Goal: Task Accomplishment & Management: Use online tool/utility

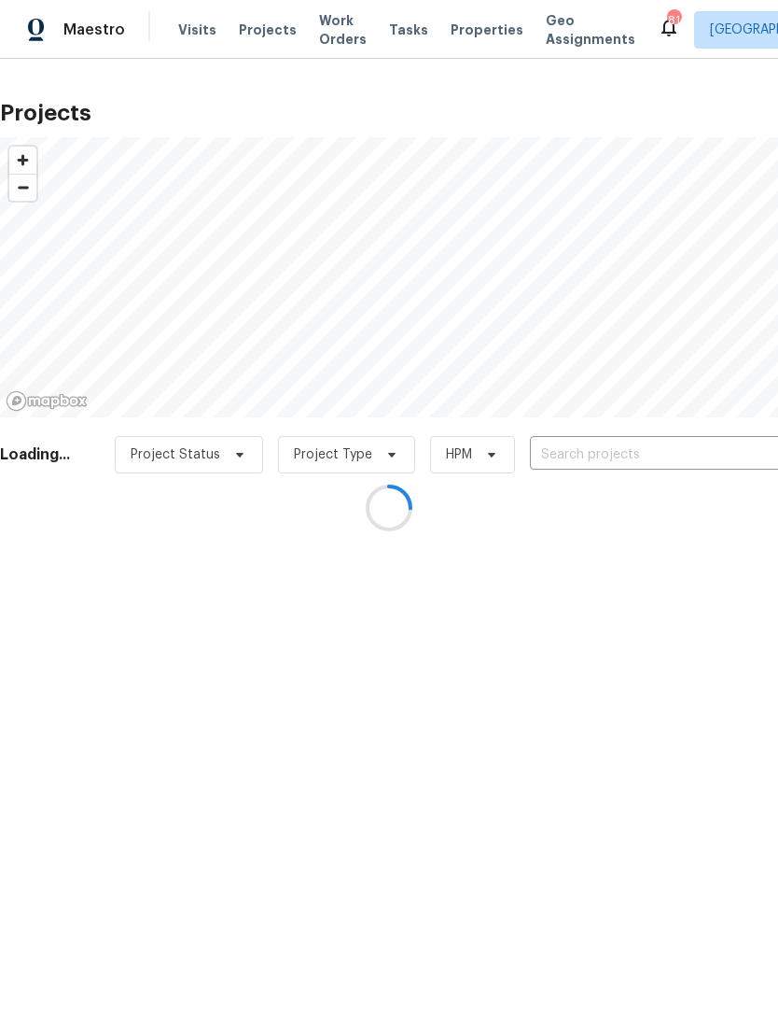
scroll to position [0, 49]
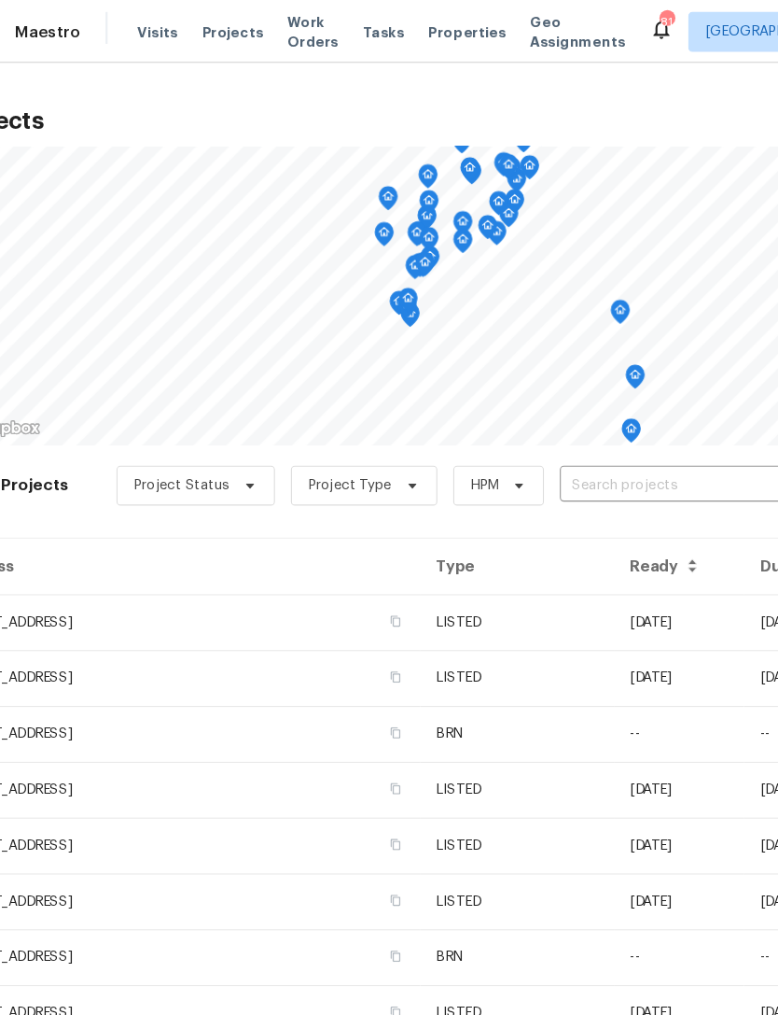
click at [596, 448] on input "text" at bounding box center [681, 455] width 214 height 29
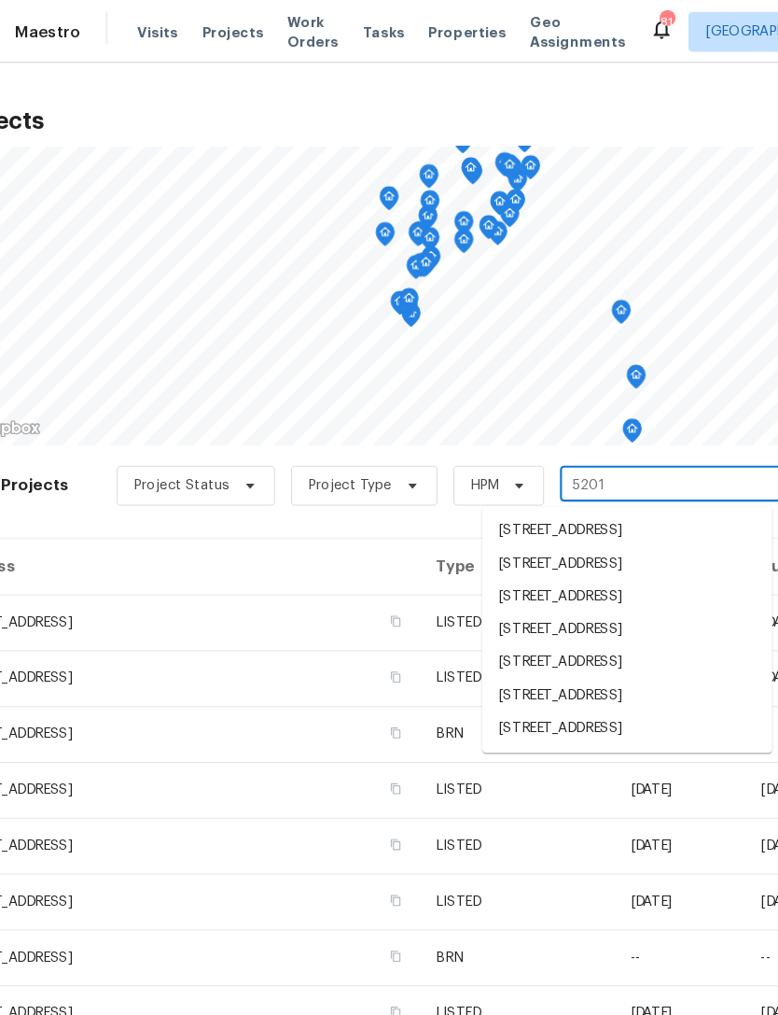
type input "5201 p"
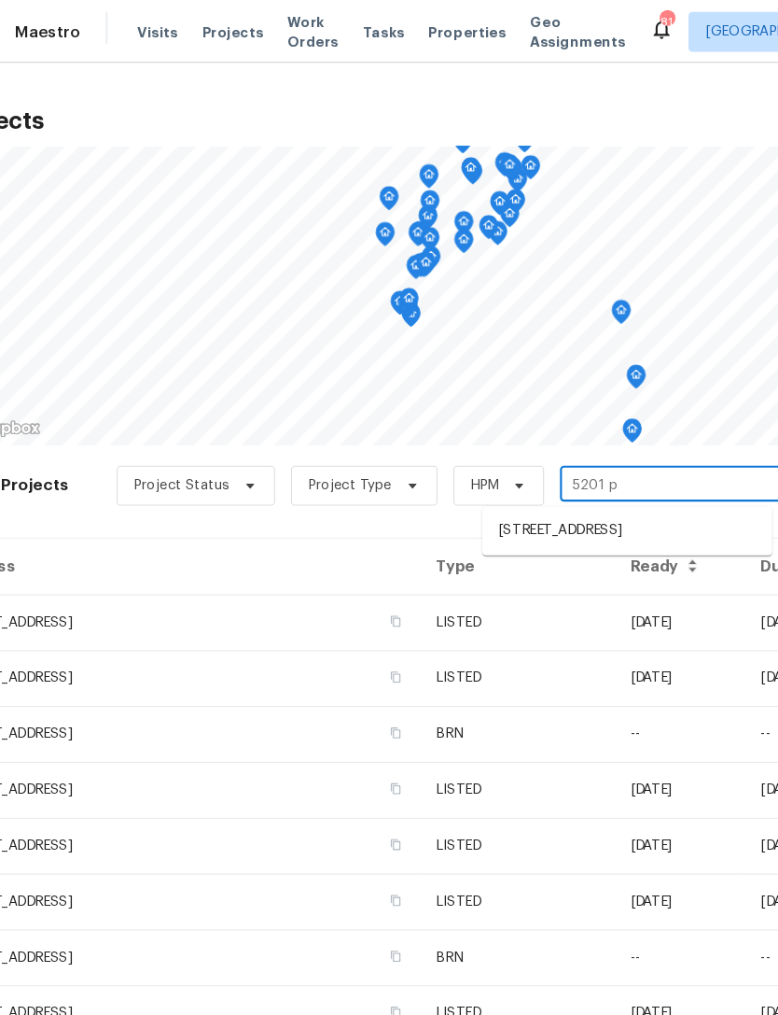
click at [594, 498] on li "[STREET_ADDRESS]" at bounding box center [637, 497] width 272 height 31
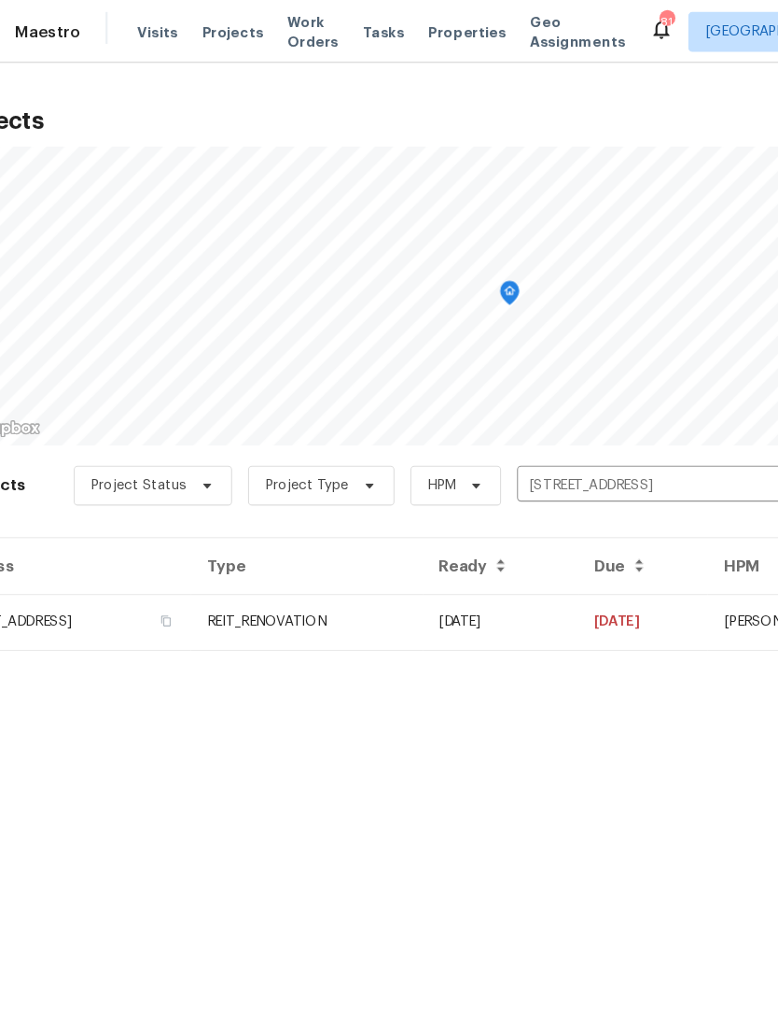
click at [446, 578] on td "REIT_RENOVATION" at bounding box center [337, 582] width 217 height 52
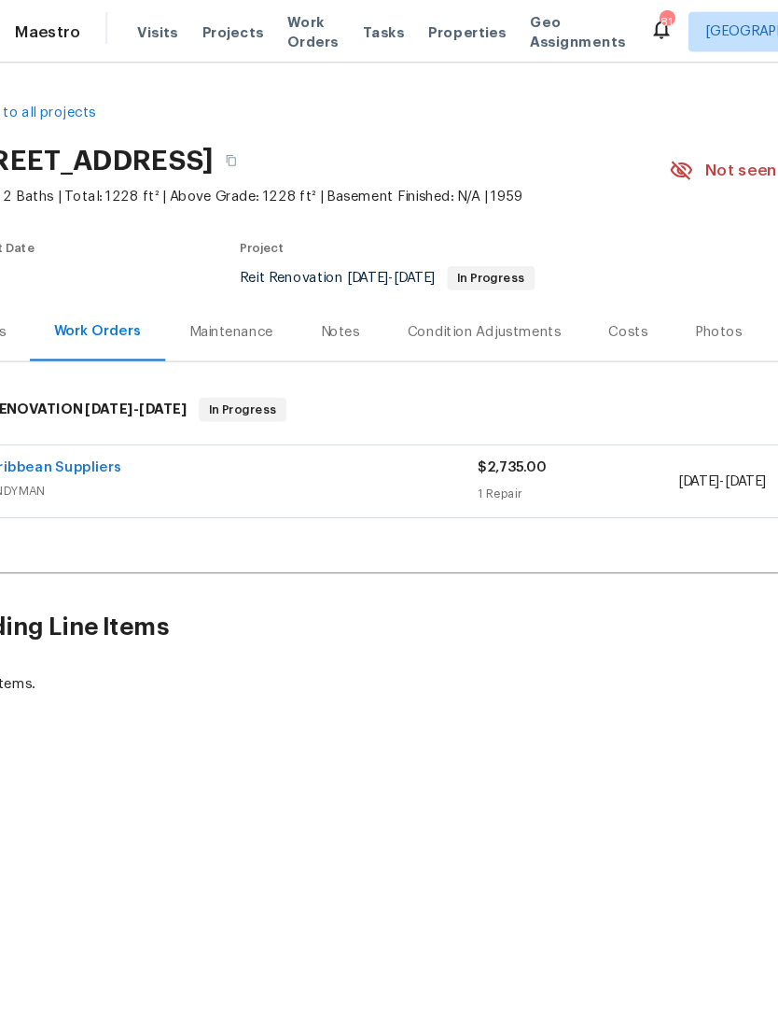
click at [319, 31] on span "Work Orders" at bounding box center [343, 29] width 48 height 37
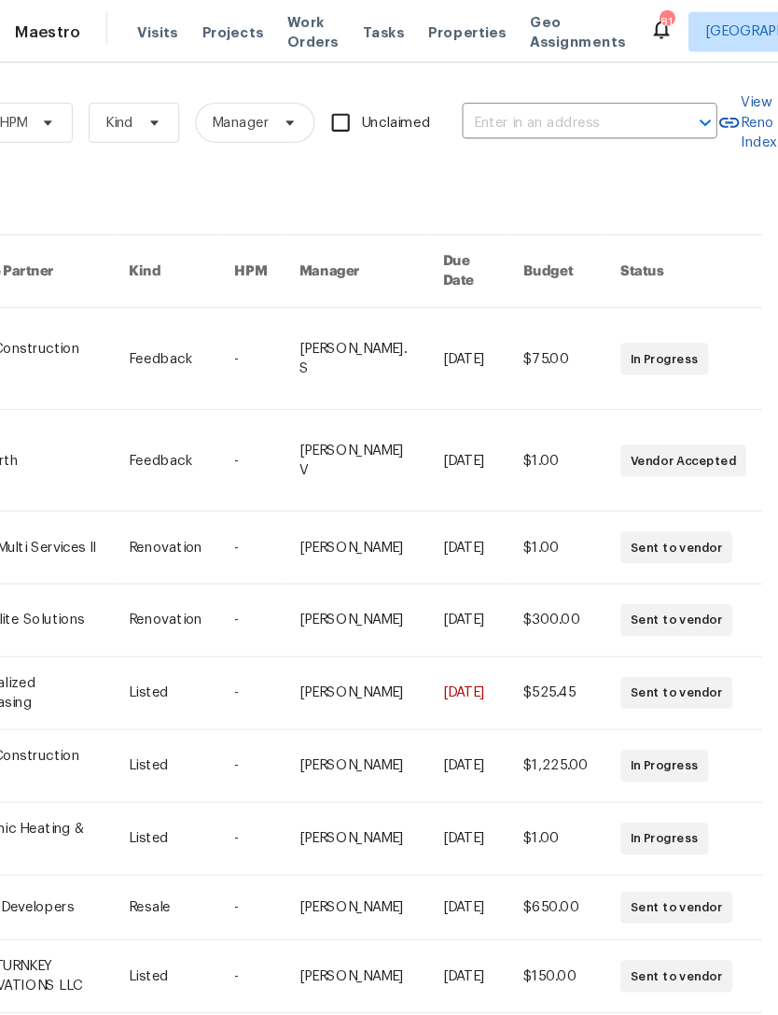
scroll to position [0, 307]
click at [567, 117] on input "text" at bounding box center [576, 115] width 187 height 29
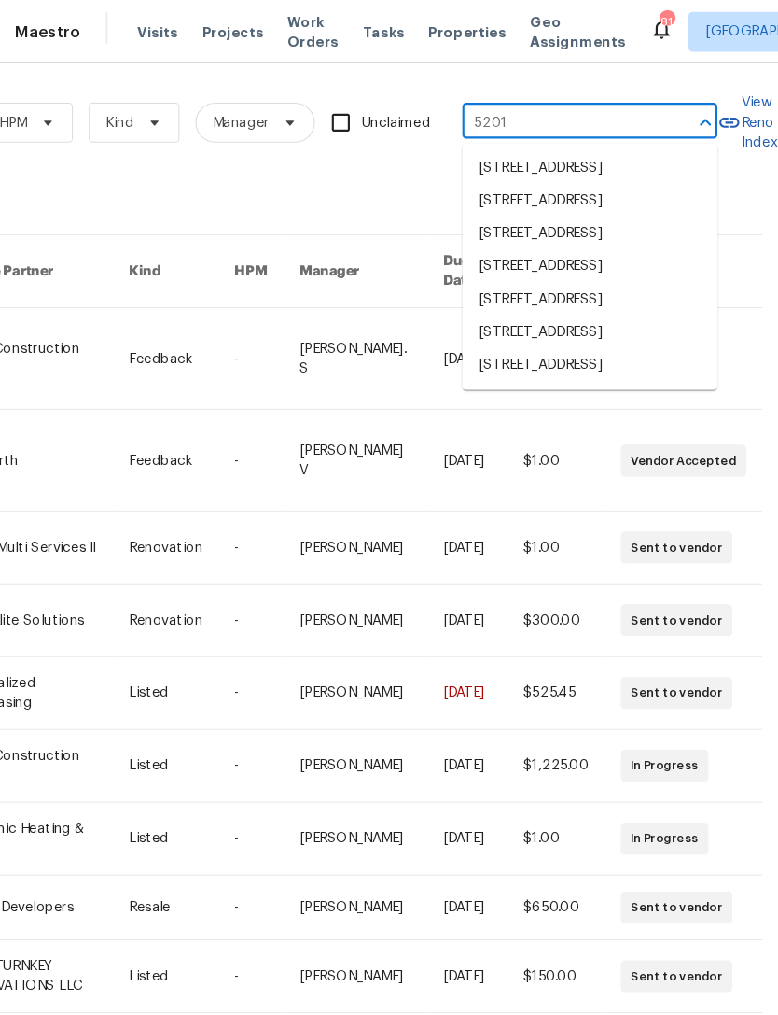
type input "5201 p"
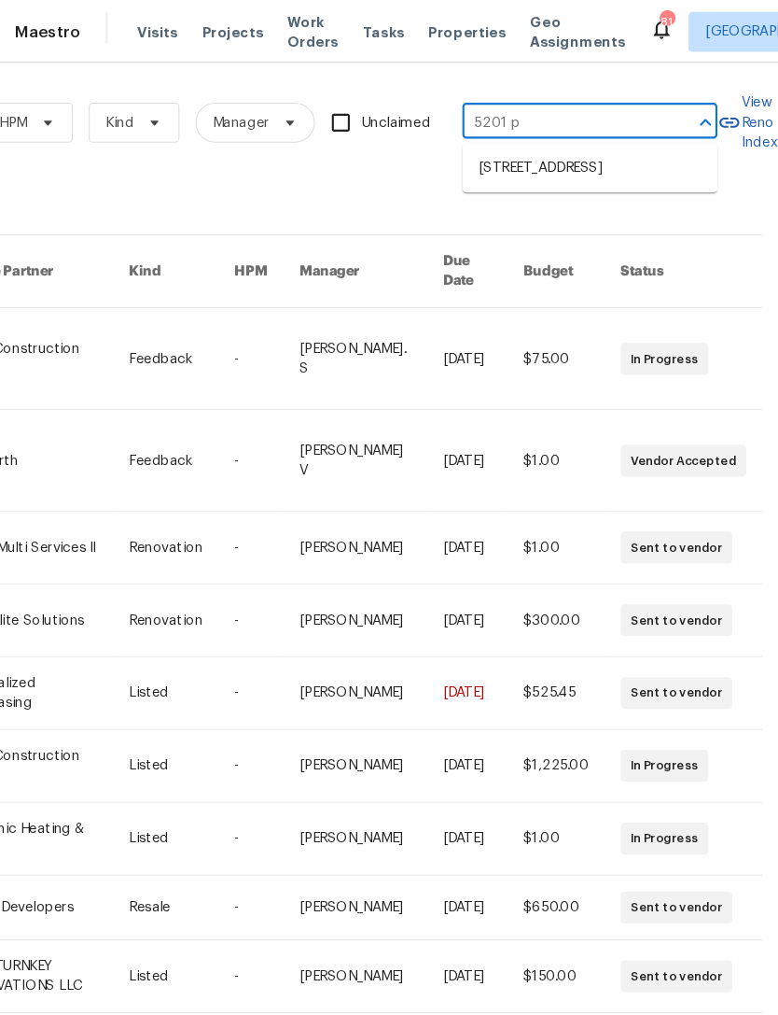
click at [544, 162] on li "[STREET_ADDRESS]" at bounding box center [602, 157] width 239 height 31
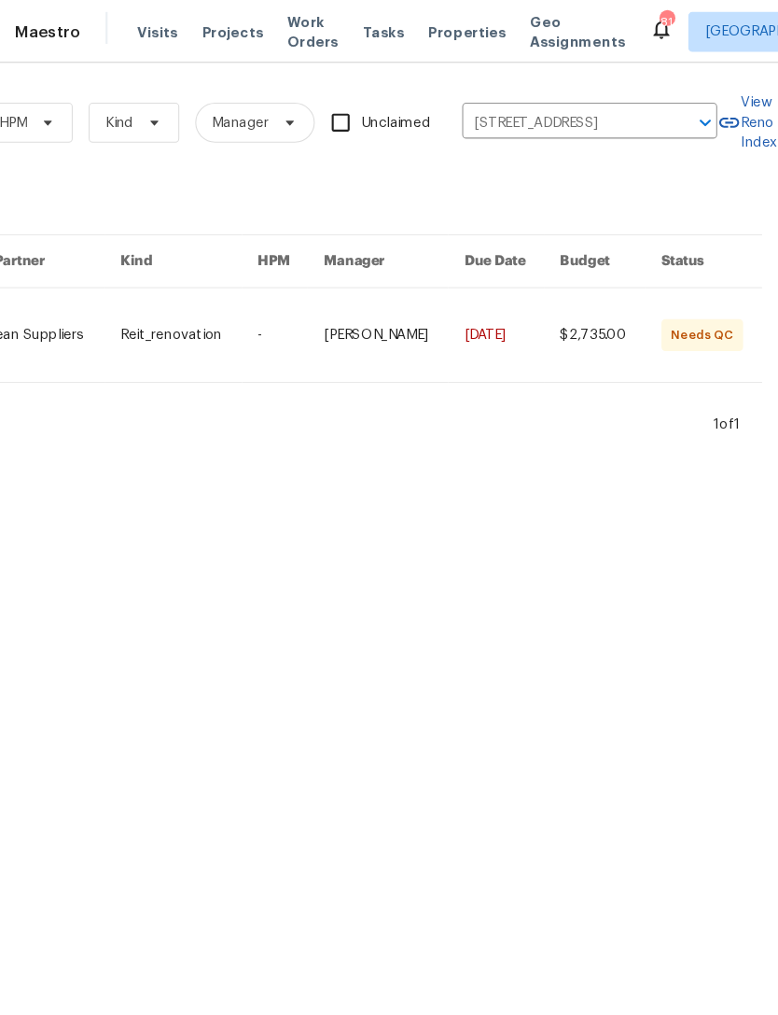
click at [421, 341] on link at bounding box center [419, 314] width 132 height 88
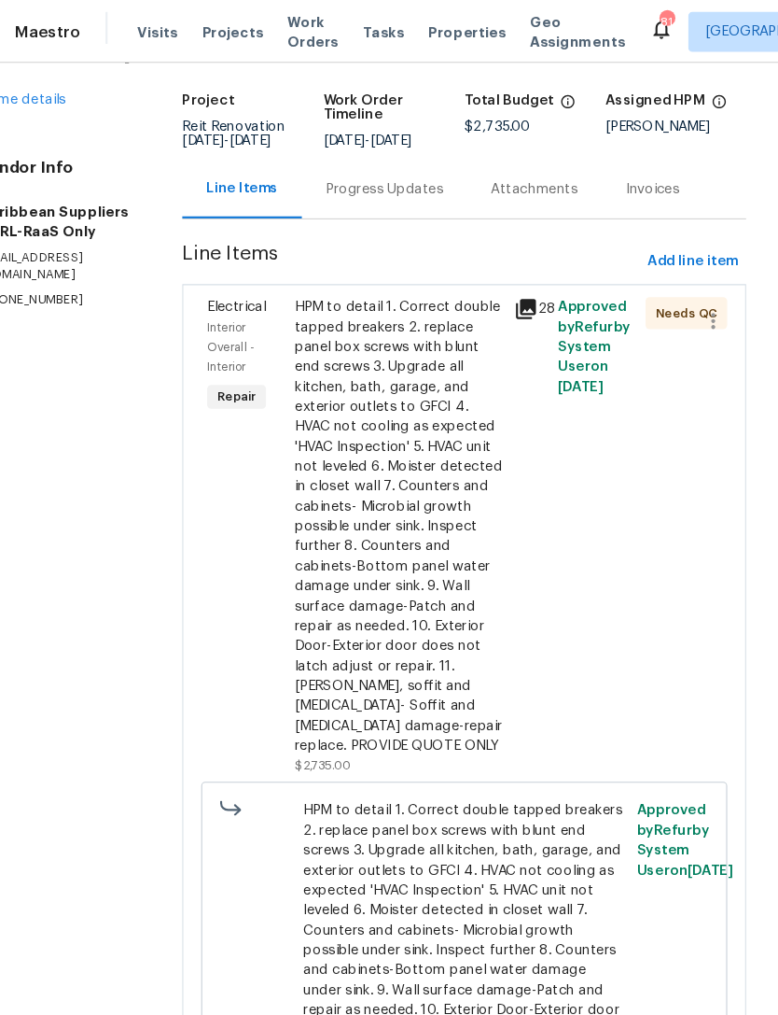
scroll to position [119, 0]
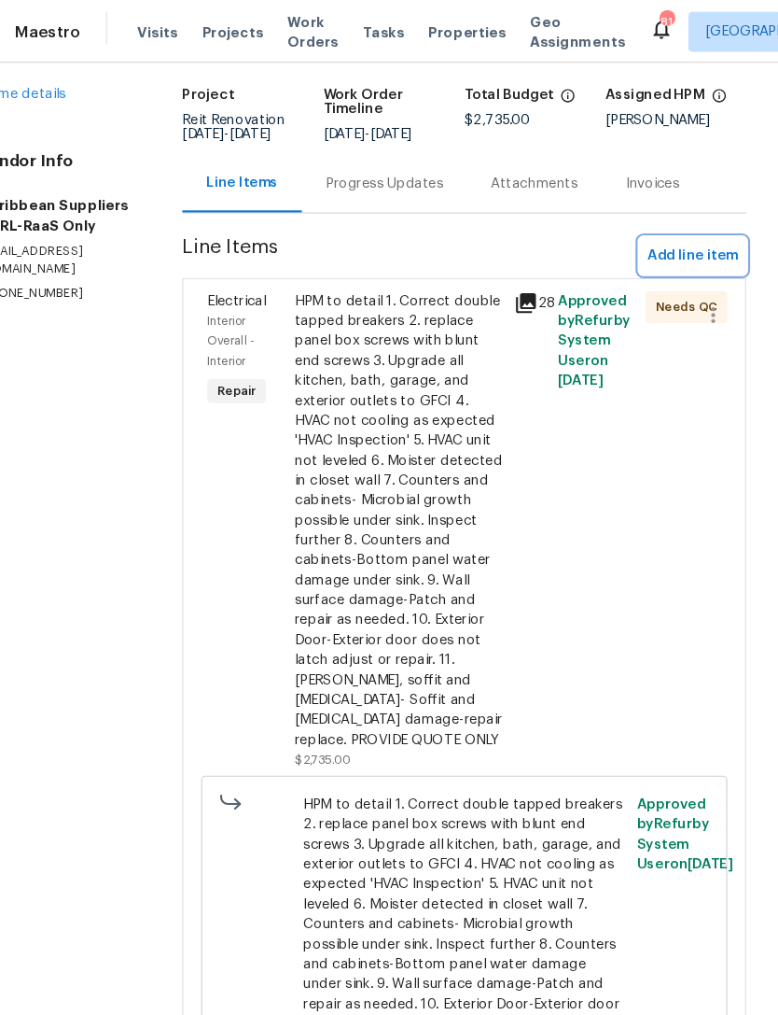
click at [656, 251] on span "Add line item" at bounding box center [698, 239] width 85 height 23
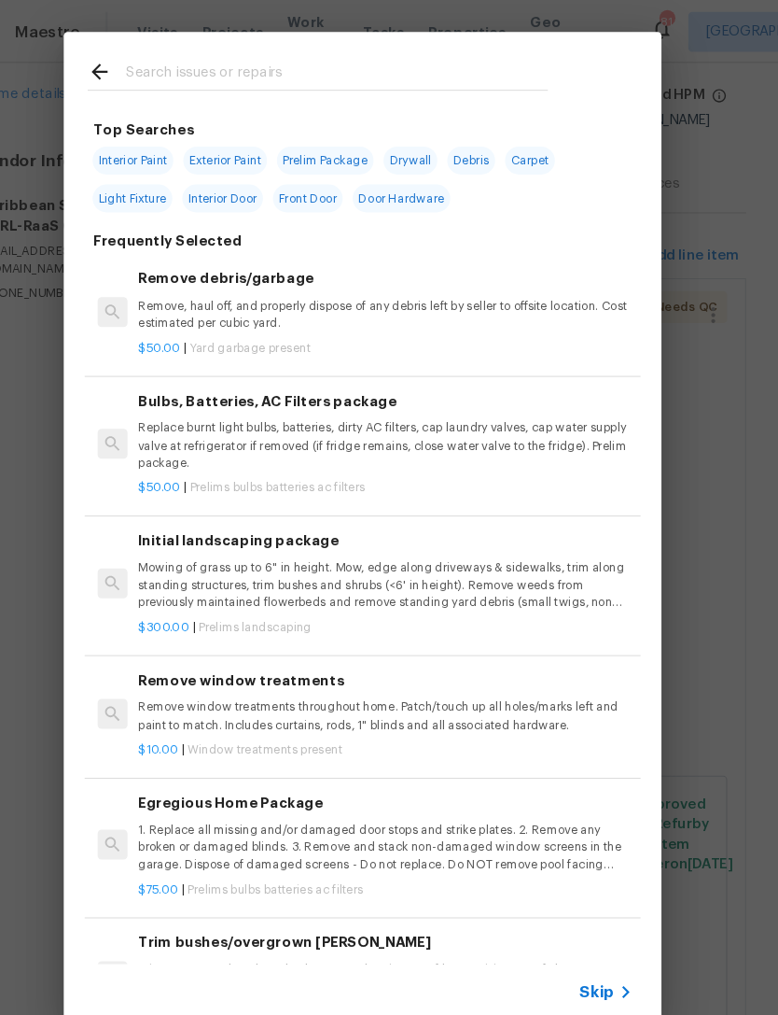
click at [282, 65] on input "text" at bounding box center [365, 70] width 396 height 28
type input "Lock"
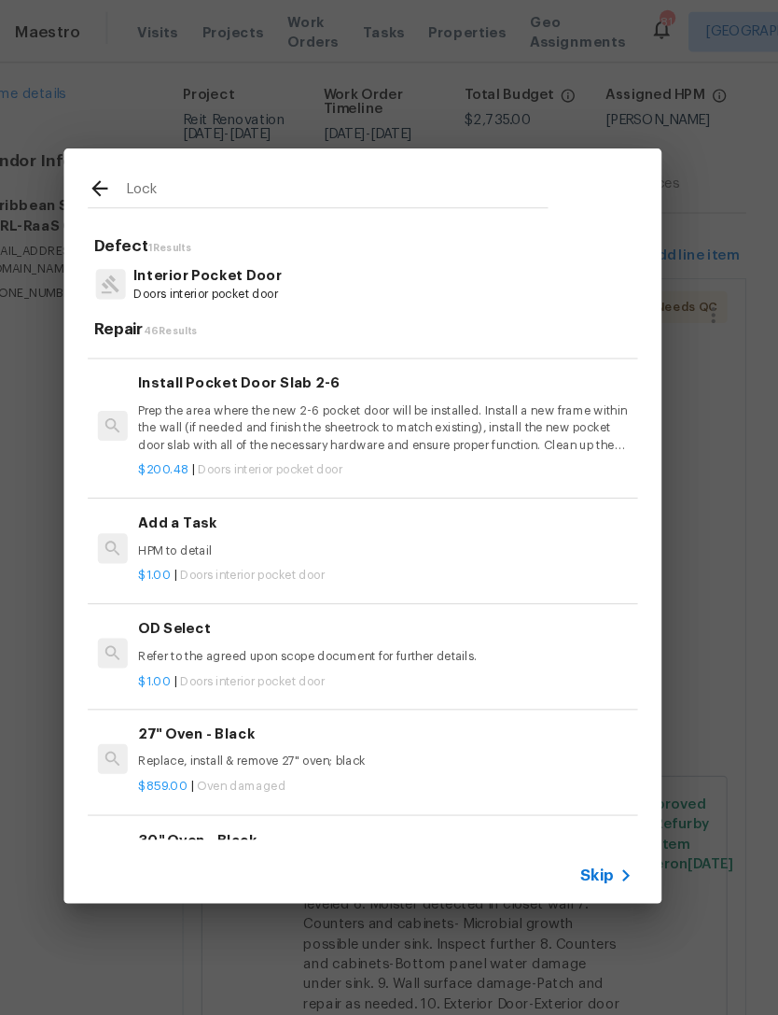
scroll to position [1002, 0]
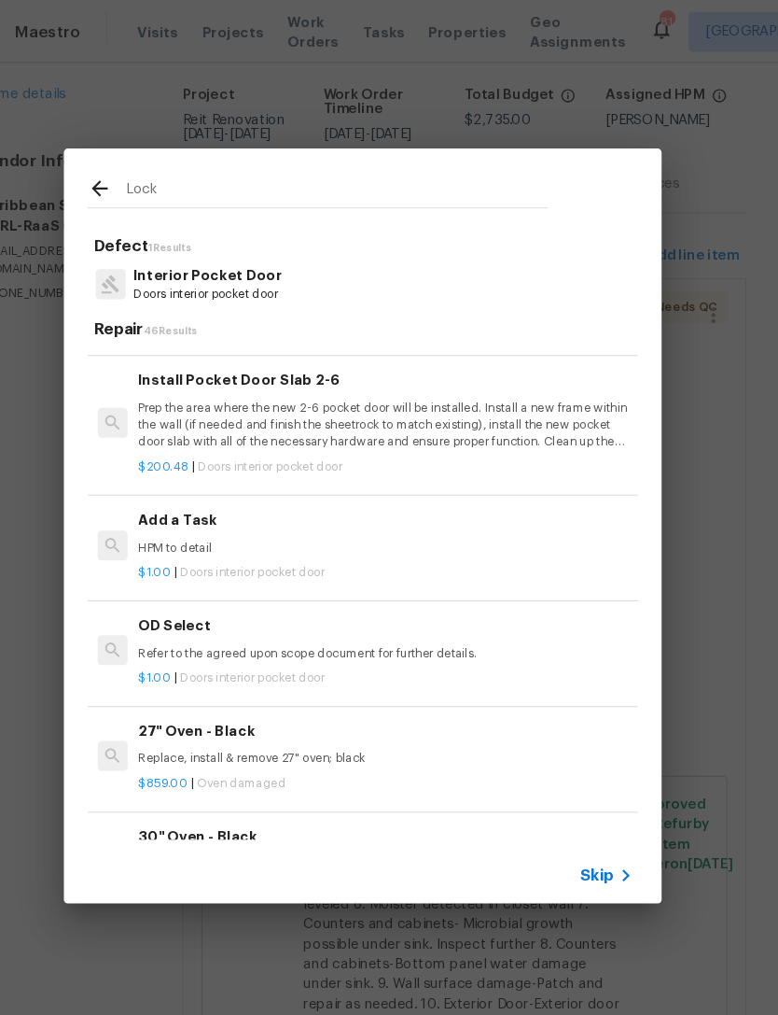
click at [316, 505] on p "HPM to detail" at bounding box center [410, 513] width 463 height 16
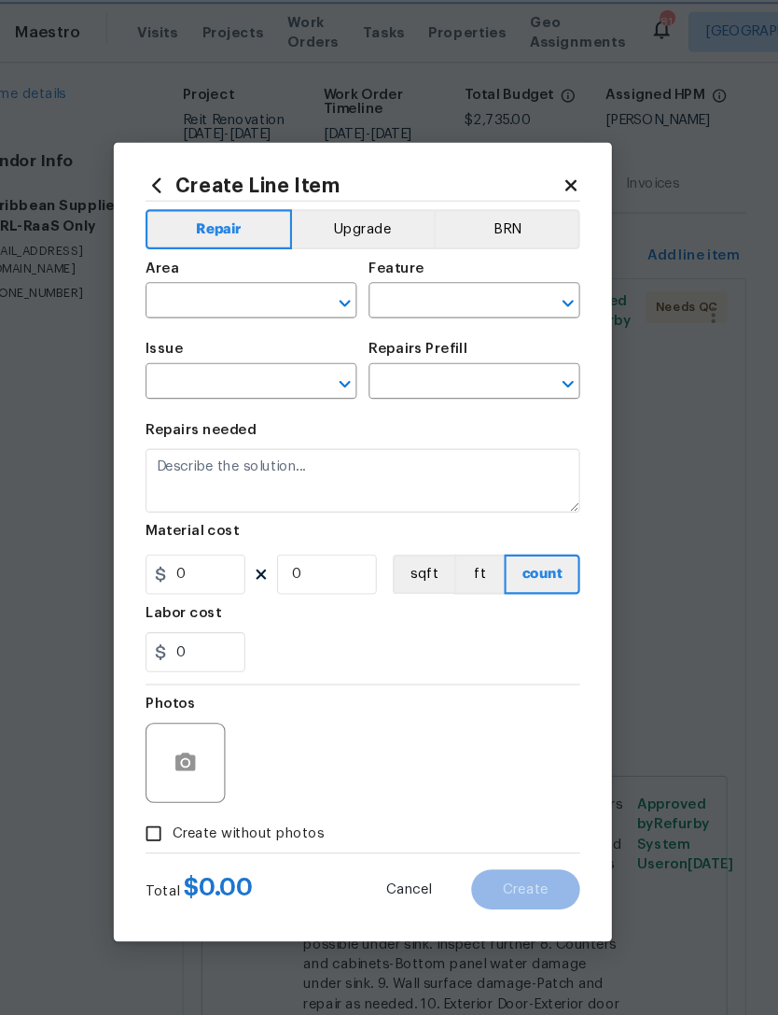
type input "Interior Door"
type input "Interior Pocket Door"
type input "Add a Task $1.00"
type textarea "HPM to detail"
type input "1"
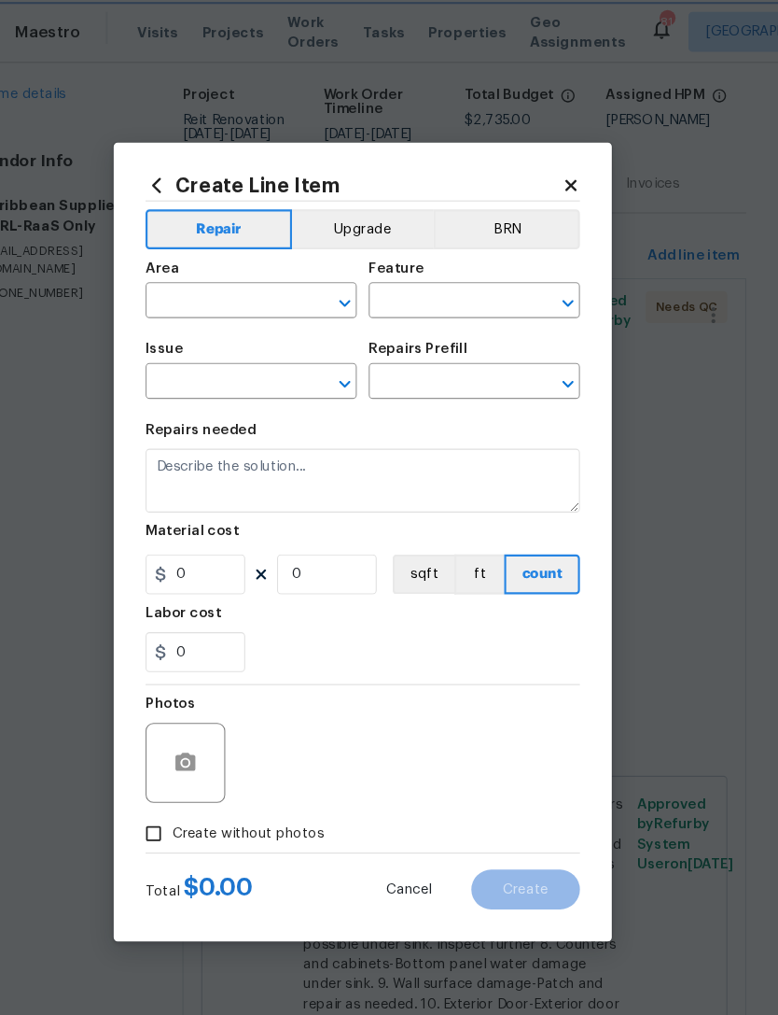
type input "1"
click at [228, 284] on input "text" at bounding box center [259, 283] width 146 height 29
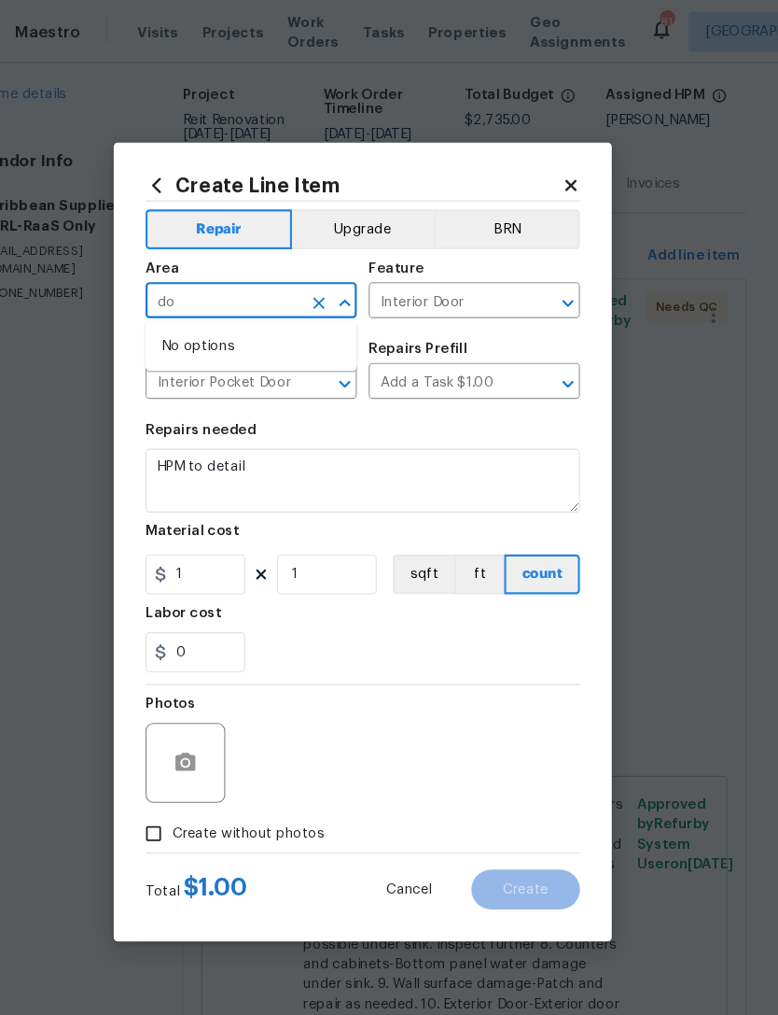
type input "d"
click at [256, 350] on li "Exterior Overall" at bounding box center [285, 355] width 198 height 31
type input "Exterior Overall"
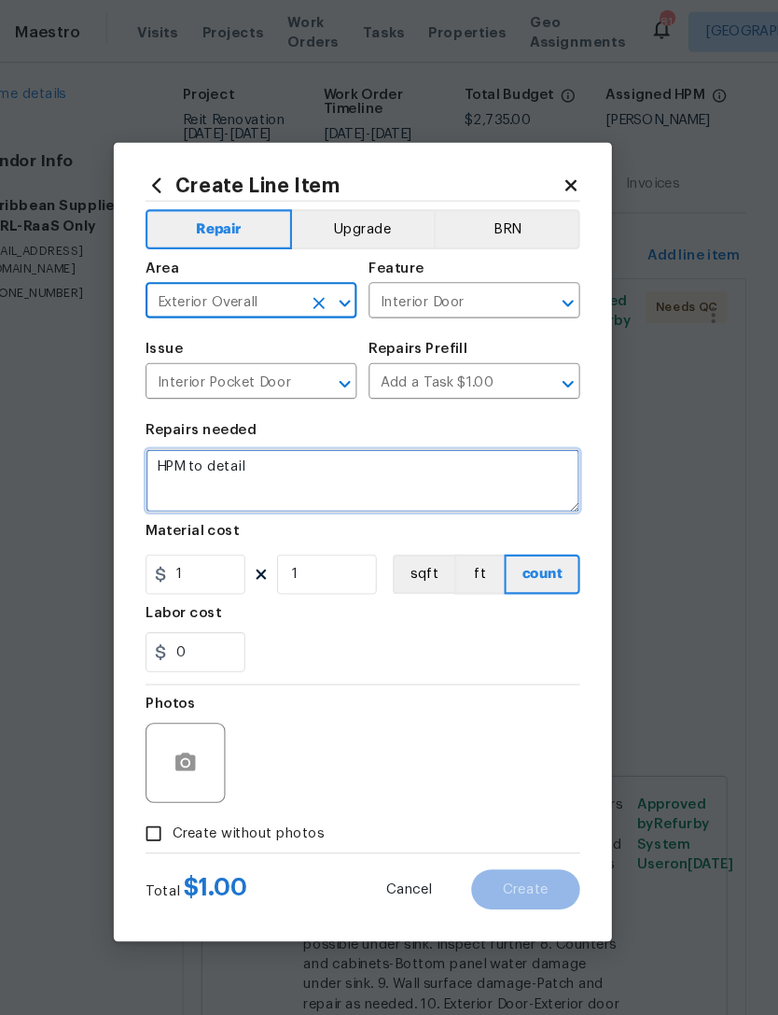
click at [280, 444] on textarea "HPM to detail" at bounding box center [389, 450] width 407 height 60
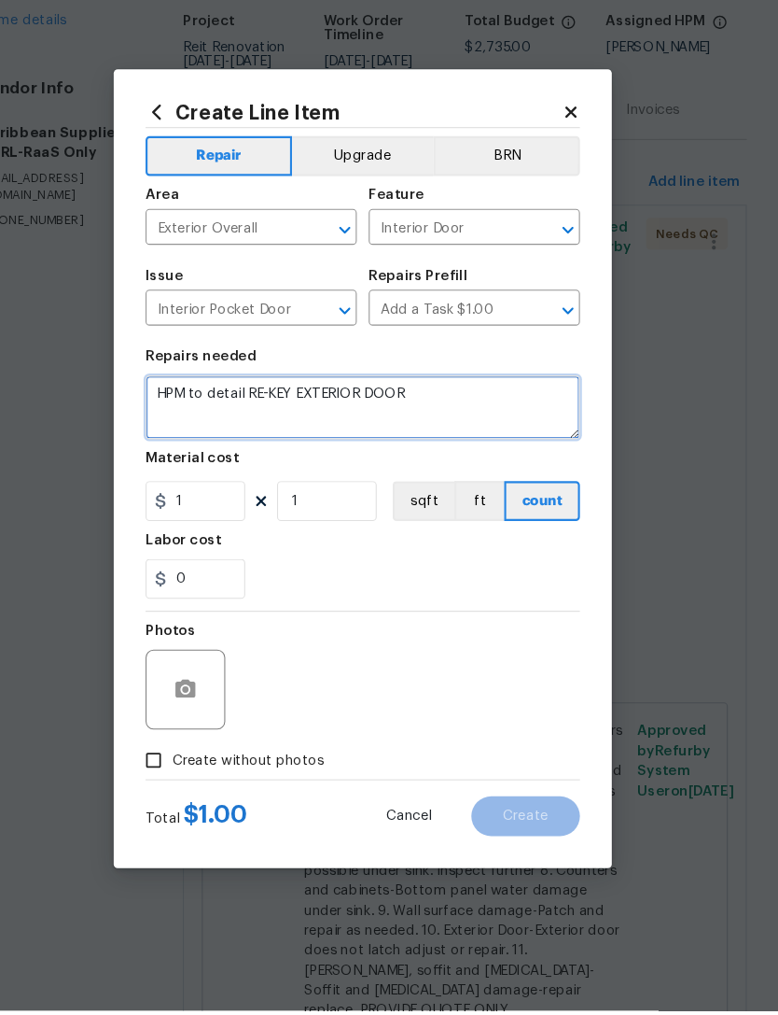
type textarea "HPM to detail RE-KEY EXTERIOR DOOR"
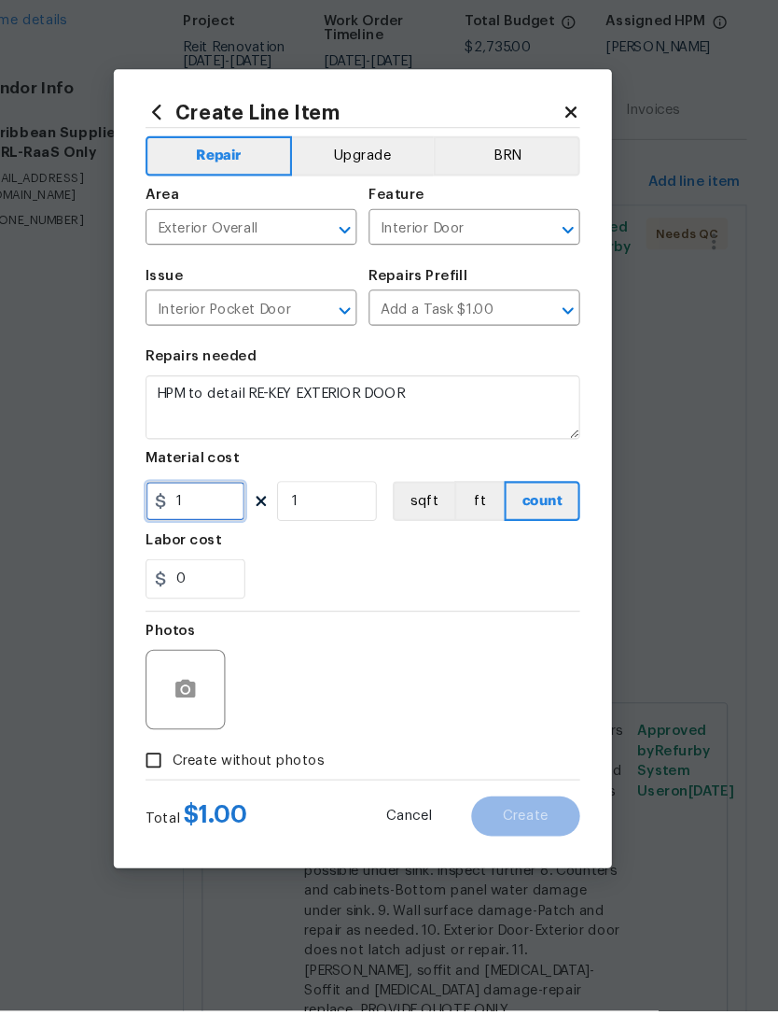
click at [211, 519] on input "1" at bounding box center [232, 537] width 93 height 37
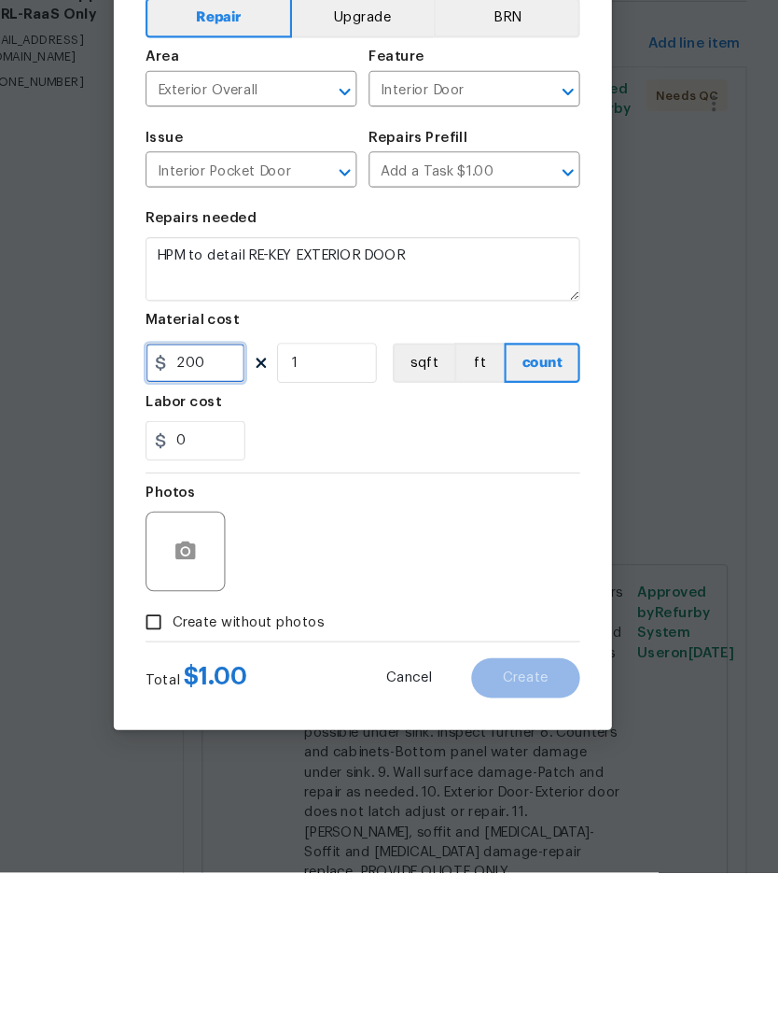
type input "200"
click at [175, 763] on input "Create without photos" at bounding box center [192, 780] width 35 height 35
checkbox input "true"
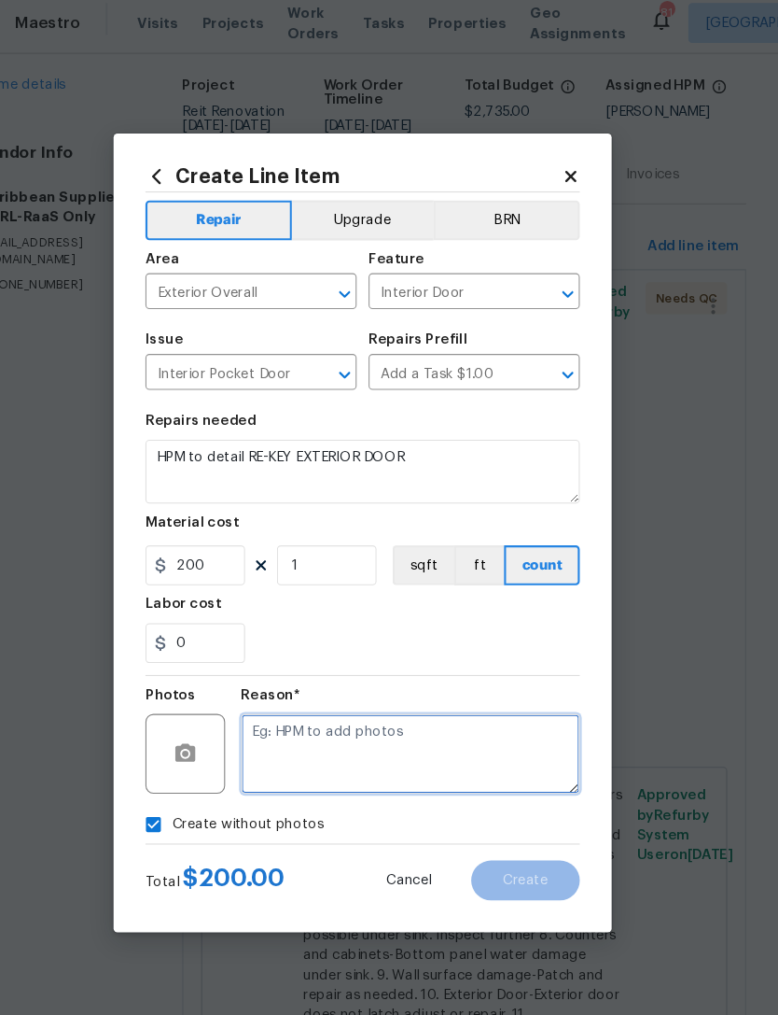
click at [335, 696] on textarea at bounding box center [433, 714] width 317 height 75
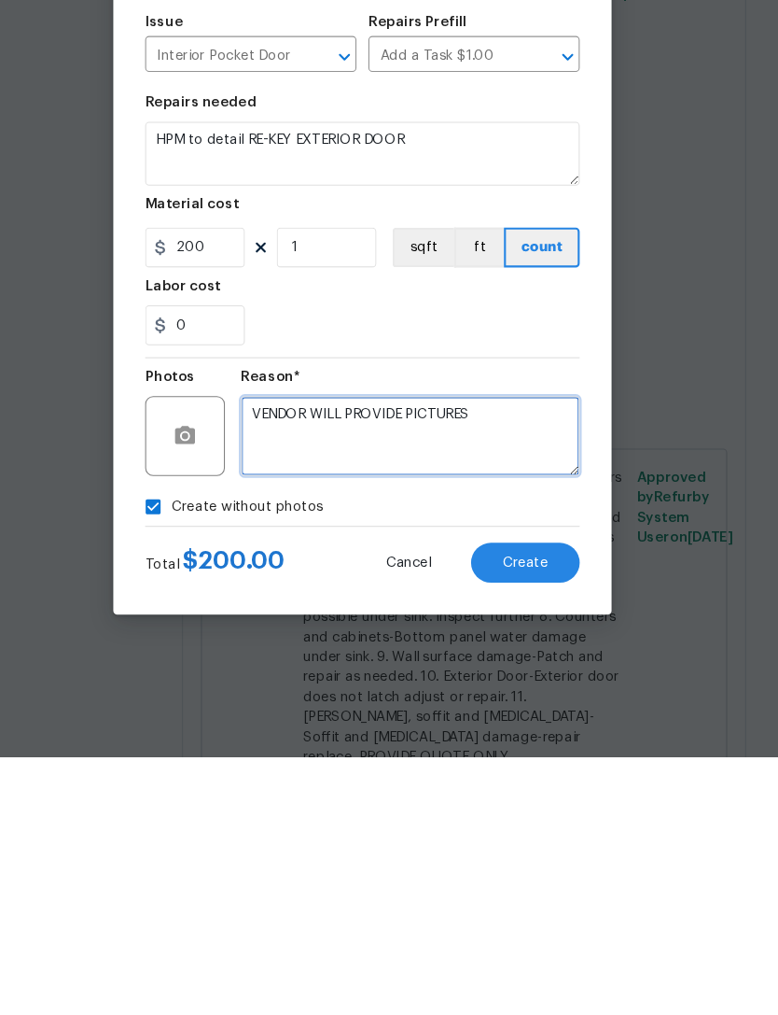
type textarea "VENDOR WILL PROVIDE PICTURES"
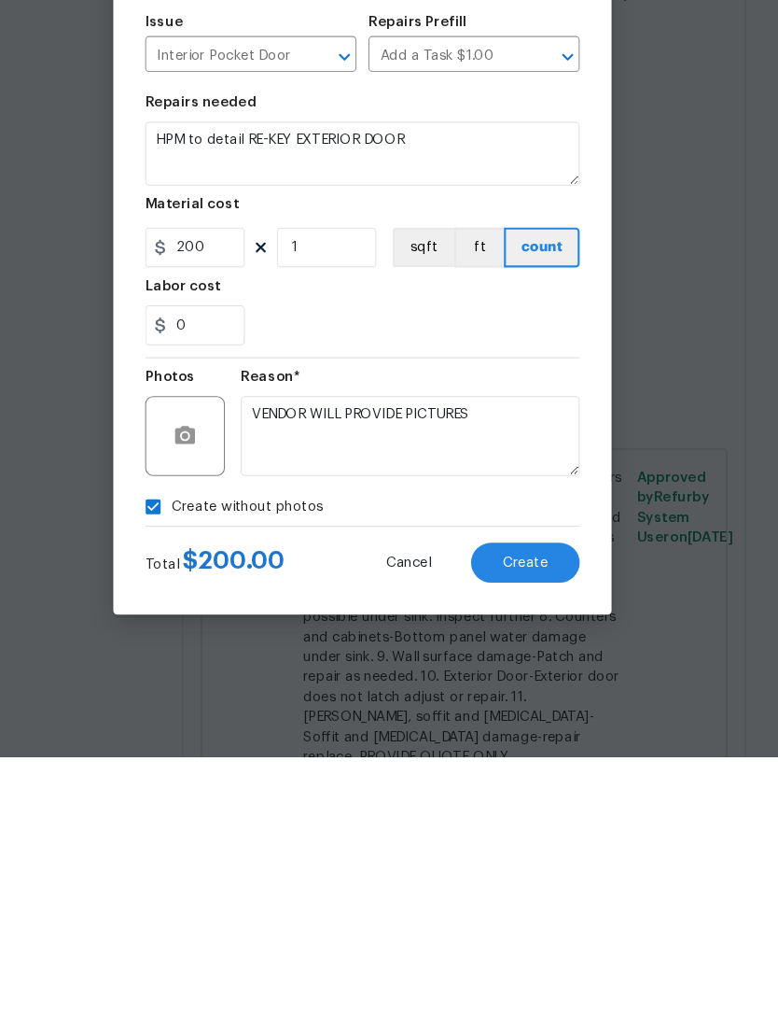
click at [513, 814] on button "Create" at bounding box center [542, 832] width 102 height 37
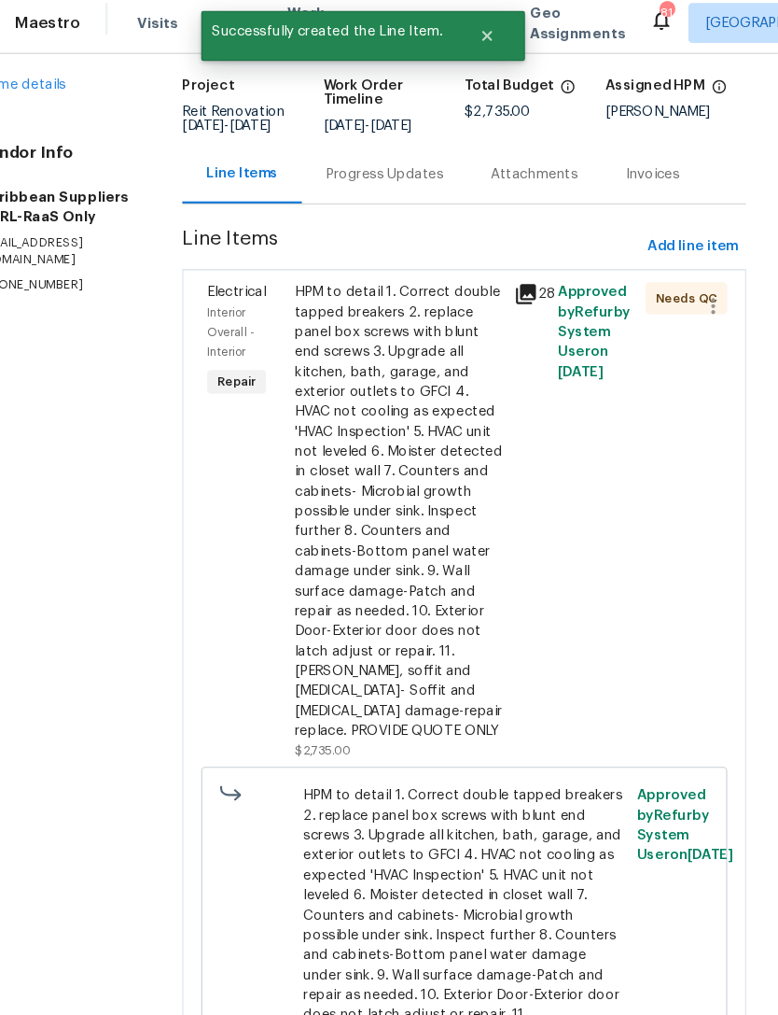
scroll to position [0, 0]
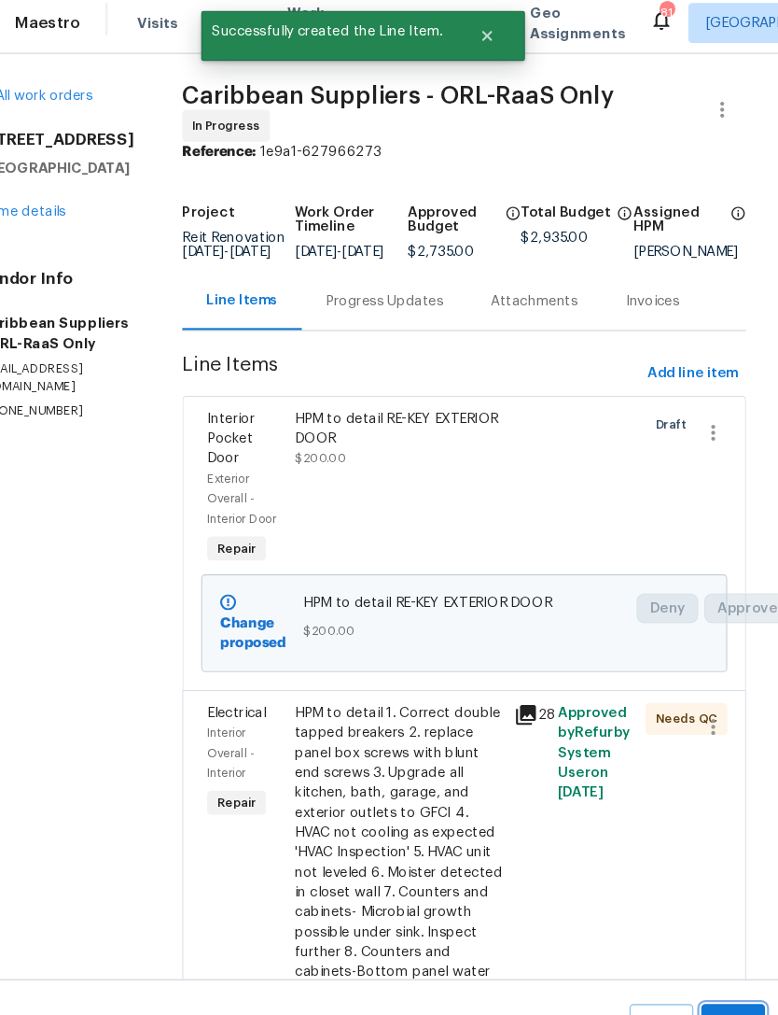
click at [707, 969] on button "Submit Changes" at bounding box center [737, 988] width 60 height 80
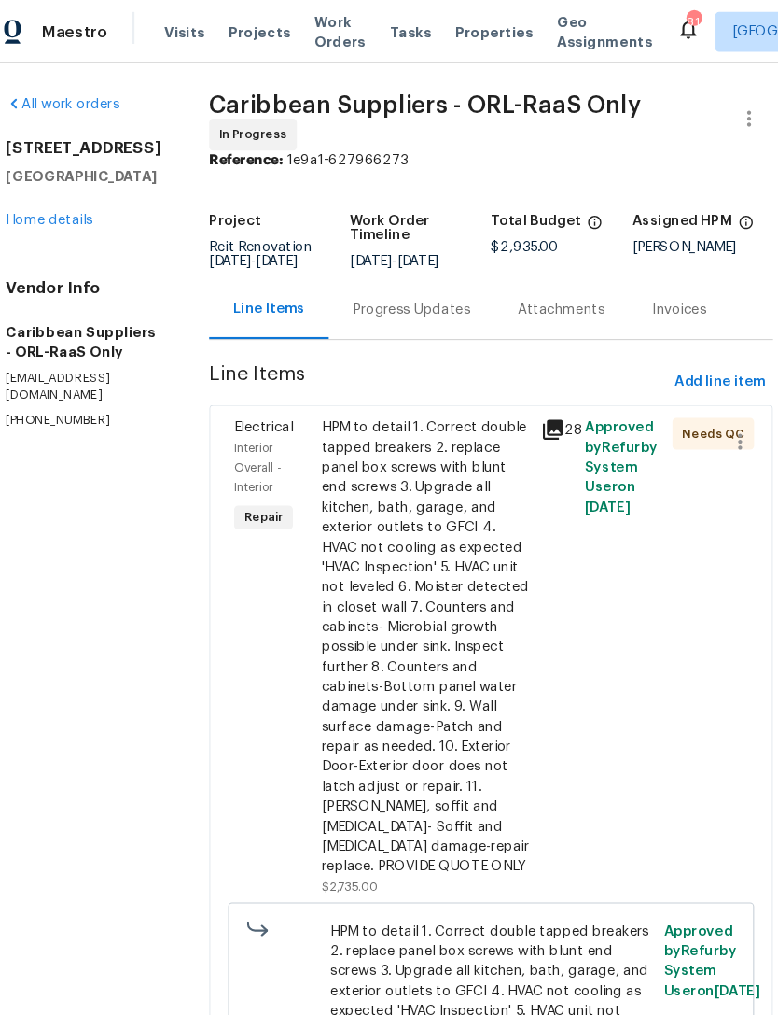
click at [239, 28] on span "Projects" at bounding box center [268, 30] width 58 height 19
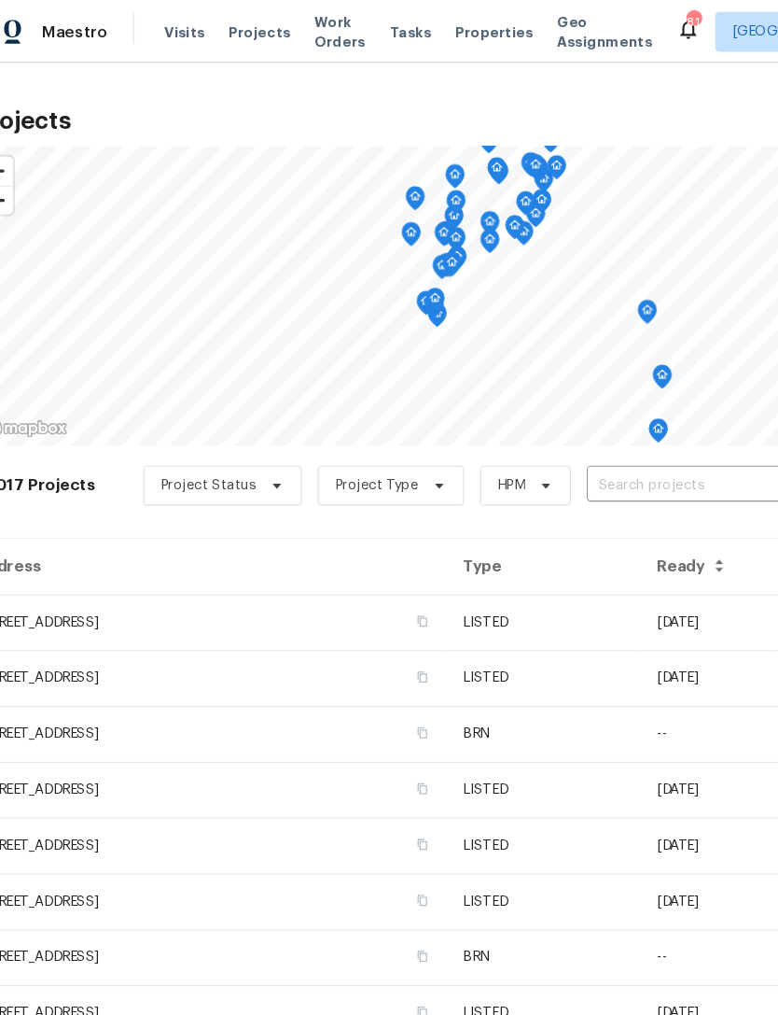
click at [591, 464] on input "text" at bounding box center [681, 455] width 214 height 29
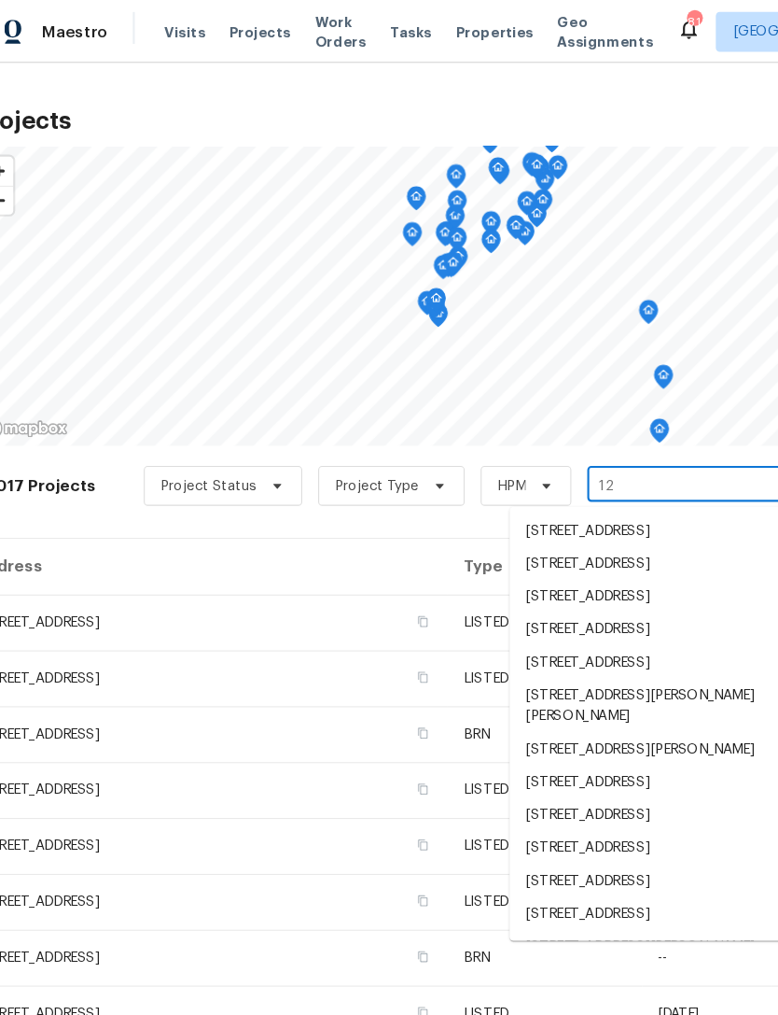
type input "1"
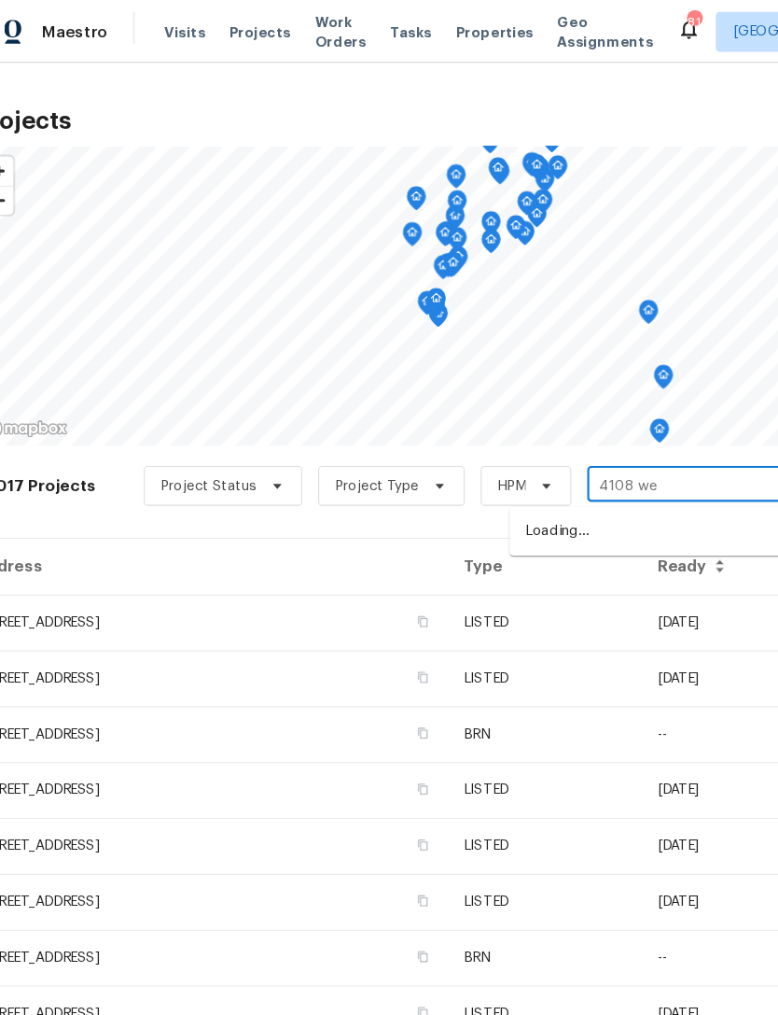
type input "4108 [PERSON_NAME]"
click at [638, 494] on li "[STREET_ADDRESS]" at bounding box center [637, 497] width 272 height 31
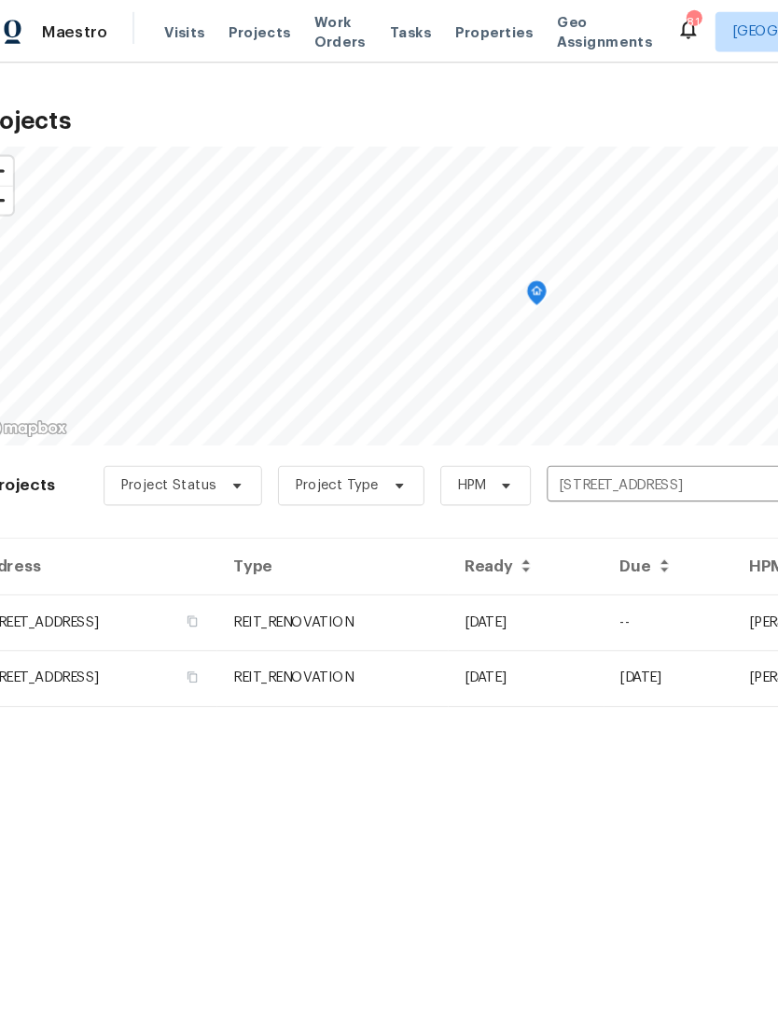
click at [444, 595] on td "REIT_RENOVATION" at bounding box center [336, 582] width 217 height 52
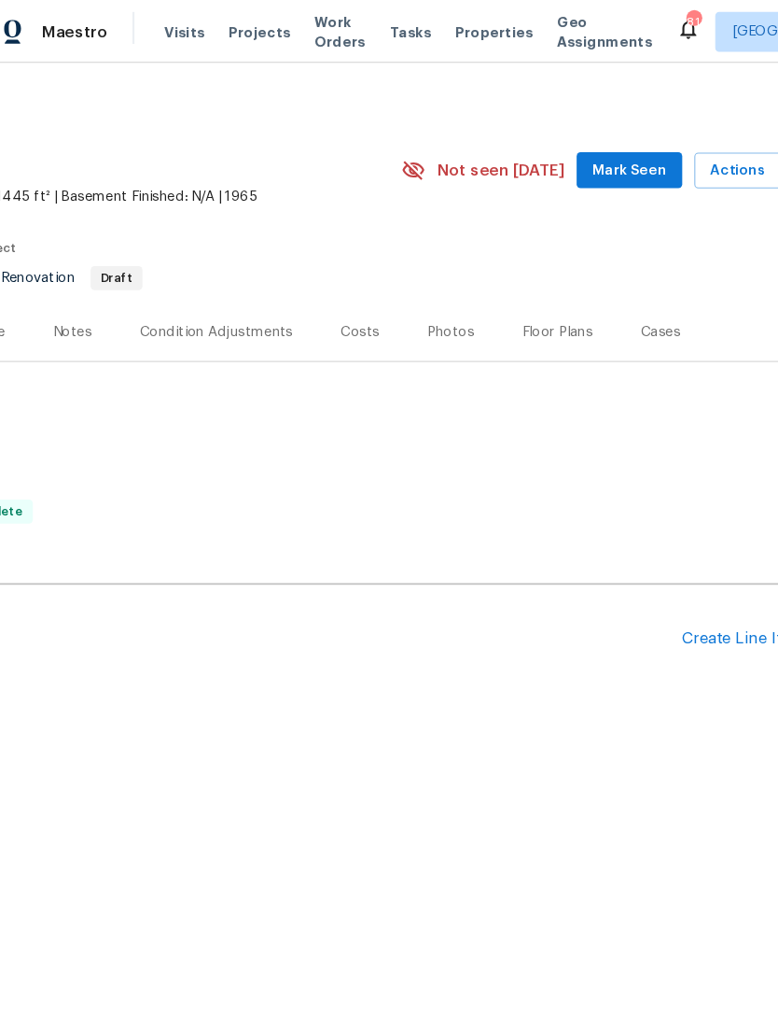
scroll to position [0, 276]
click at [686, 604] on div "Create Line Item" at bounding box center [721, 598] width 115 height 18
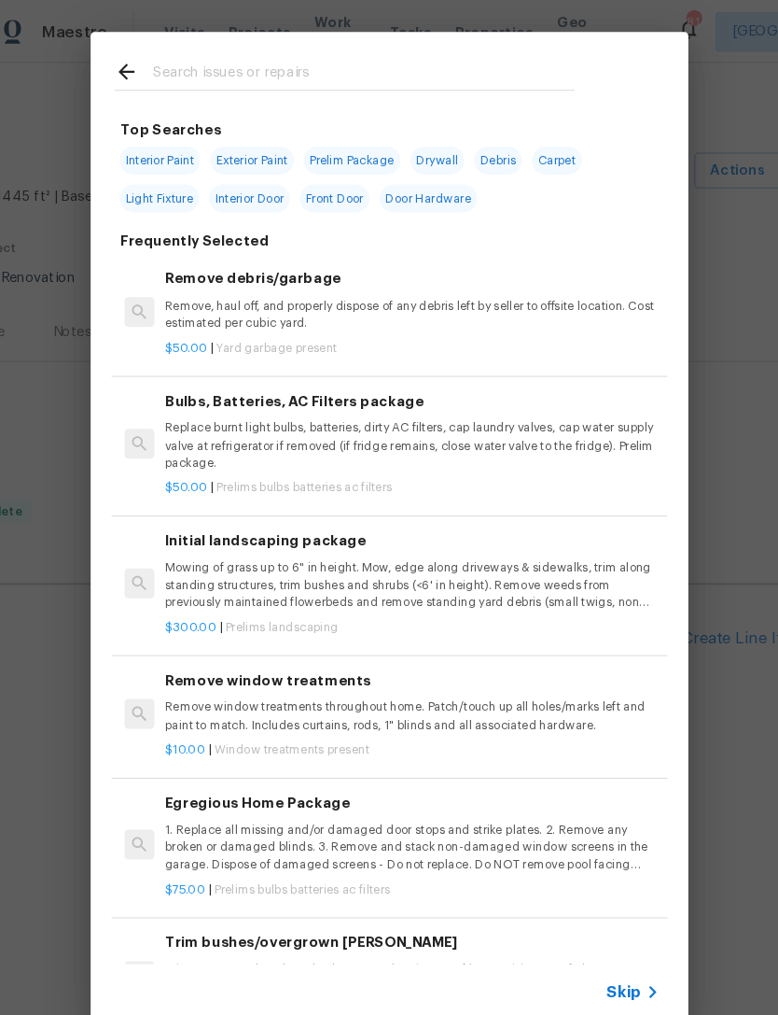
click at [292, 64] on input "text" at bounding box center [365, 70] width 396 height 28
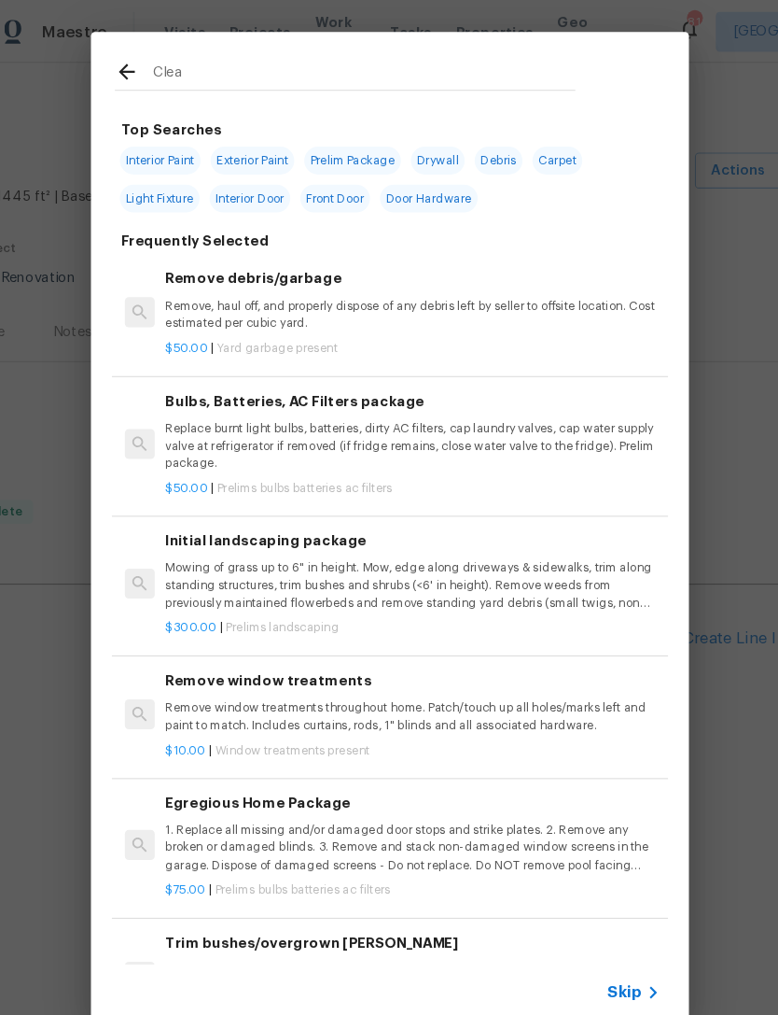
type input "Clean"
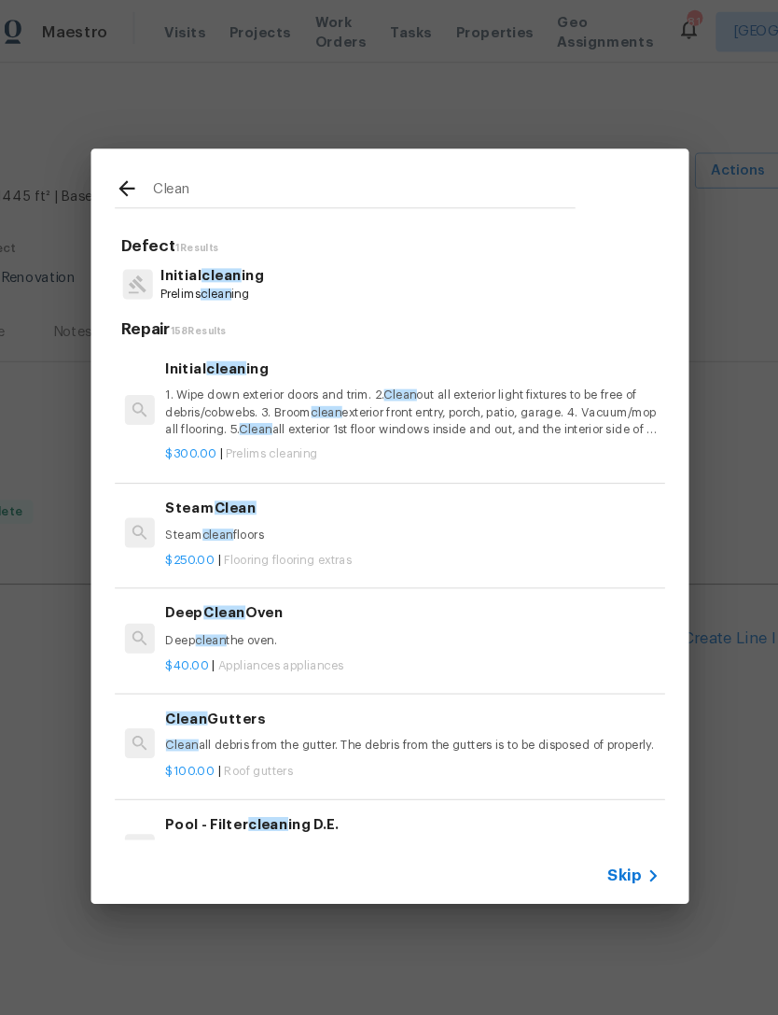
click at [483, 399] on p "1. Wipe down exterior doors and trim. 2. Clean out all exterior light fixtures …" at bounding box center [410, 386] width 463 height 48
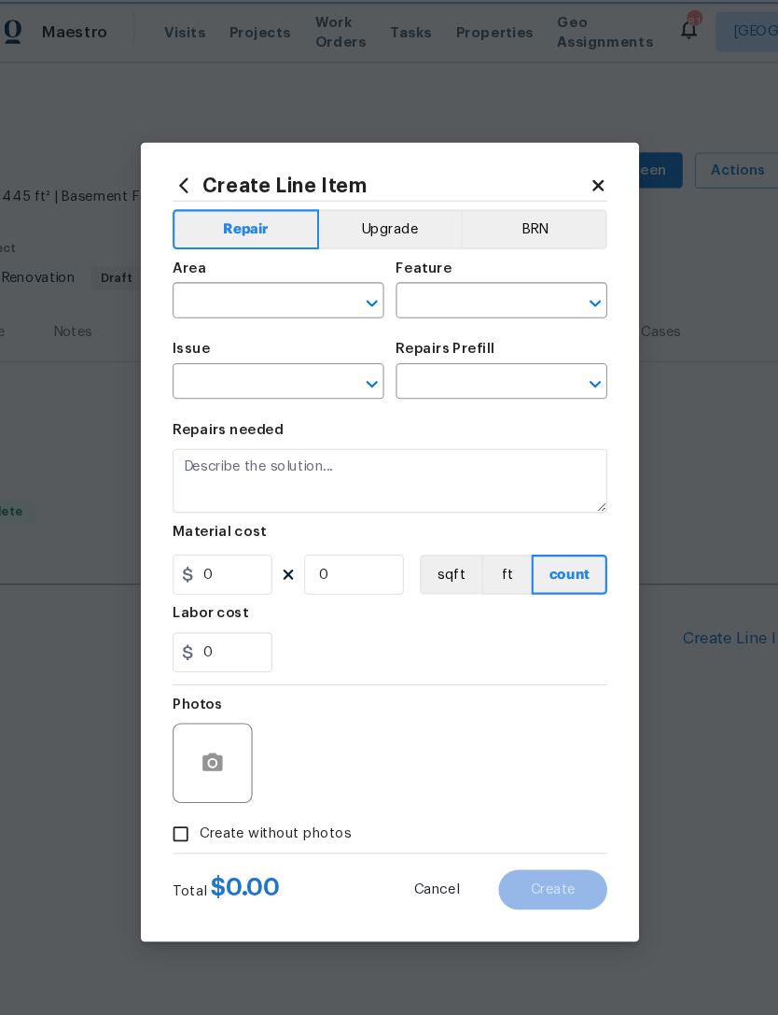
type input "Home Readiness Packages"
type input "Initial cleaning"
type textarea "1. Wipe down exterior doors and trim. 2. Clean out all exterior light fixtures …"
type input "1"
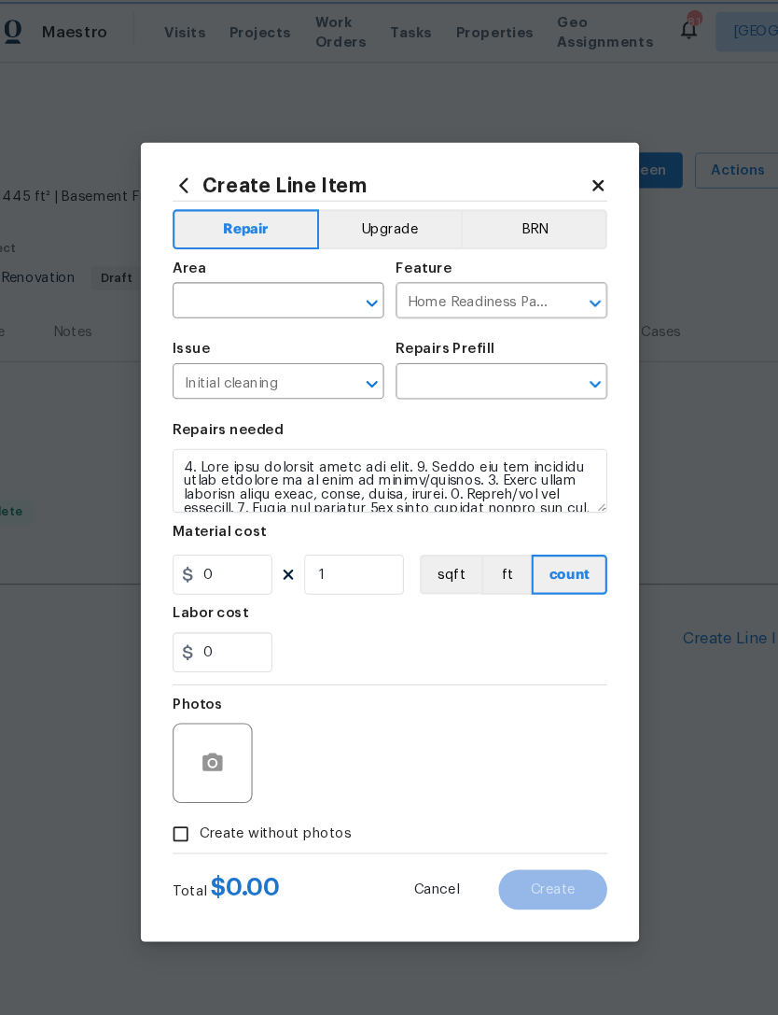
type input "Initial cleaning $300.00"
type input "300"
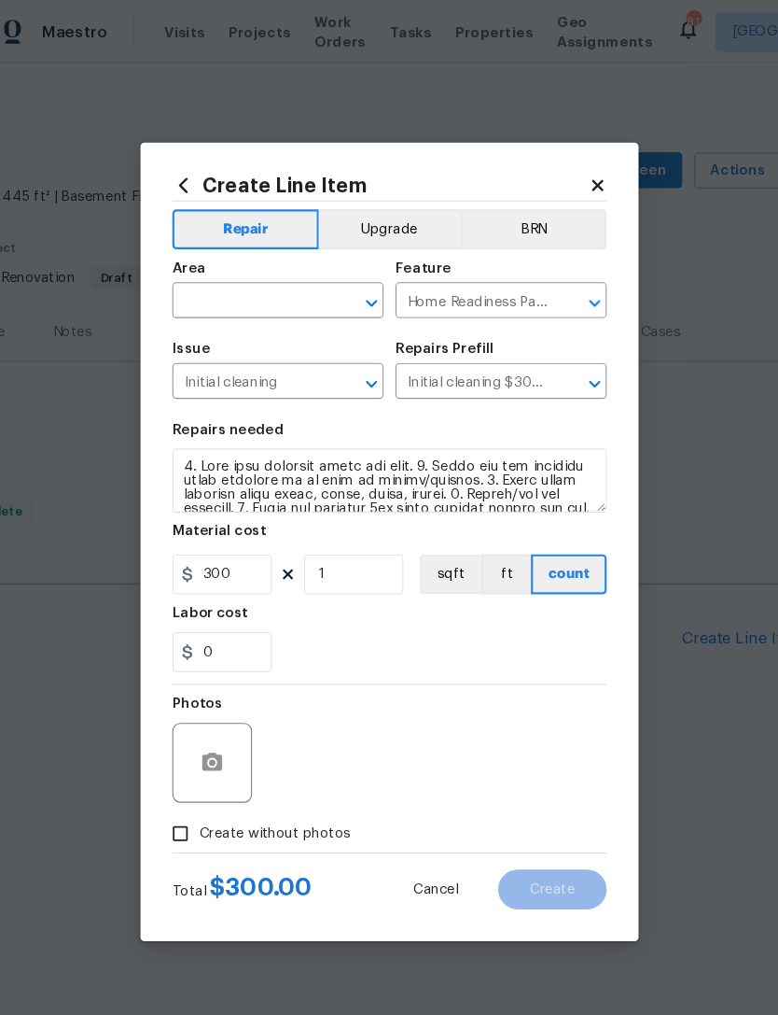
click at [254, 279] on input "text" at bounding box center [259, 283] width 146 height 29
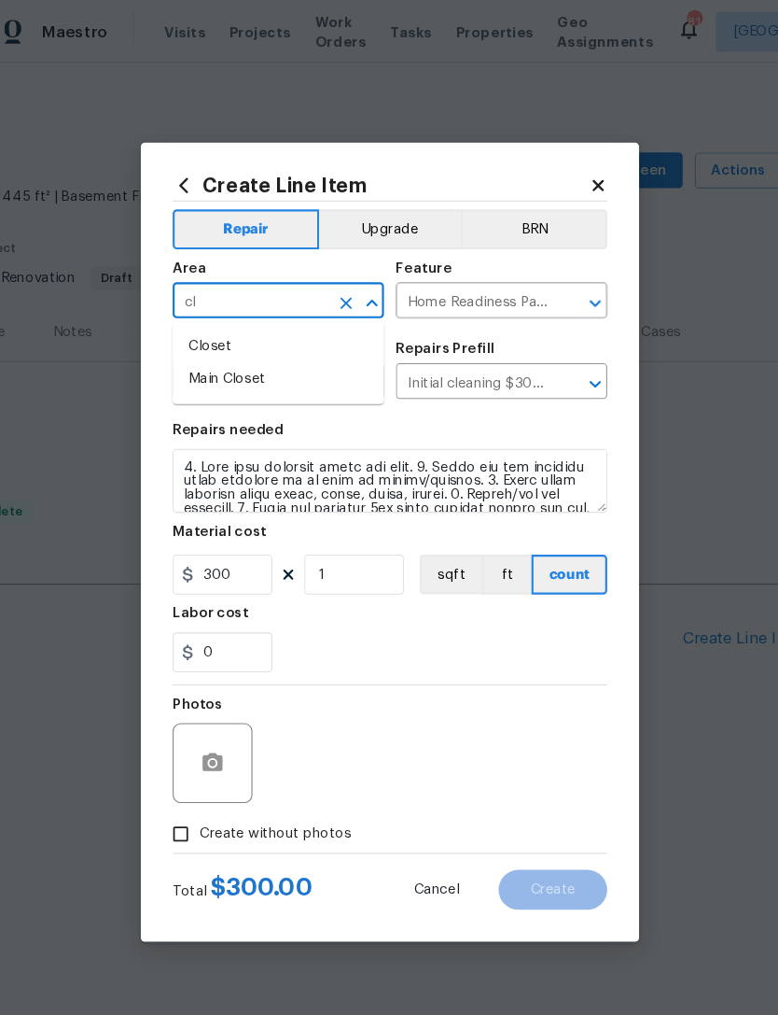
type input "c"
click at [277, 355] on li "Interior Overall" at bounding box center [285, 355] width 198 height 31
type input "Interior Overall"
click at [235, 539] on input "300" at bounding box center [232, 537] width 93 height 37
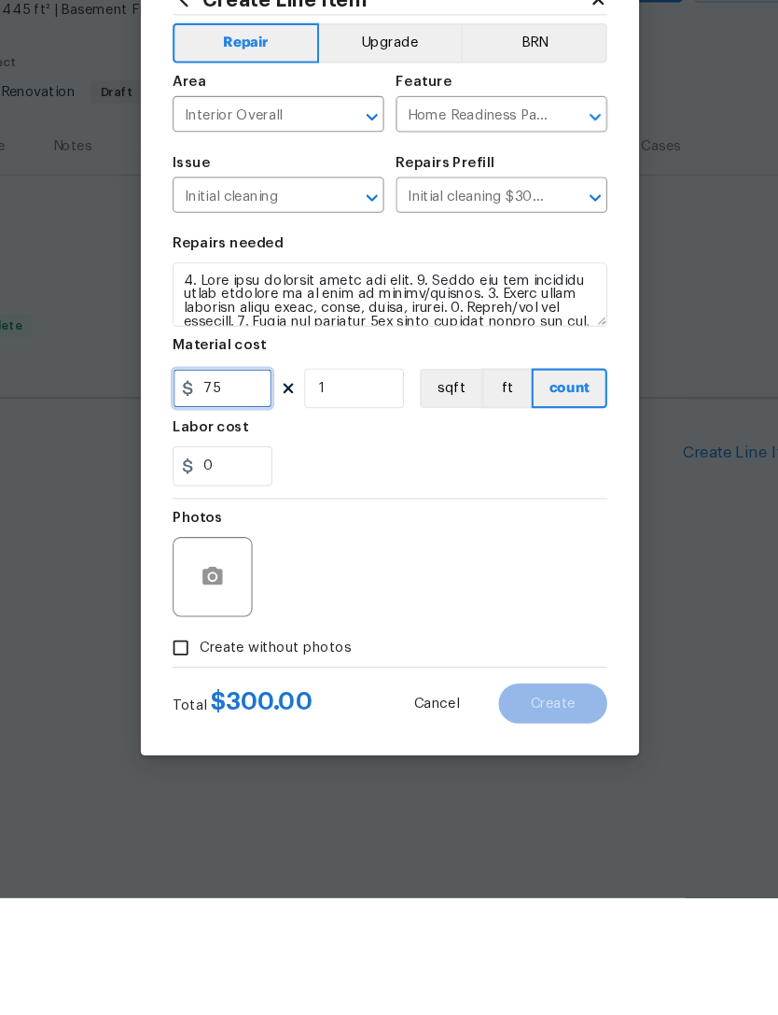
type input "75"
click at [180, 763] on input "Create without photos" at bounding box center [192, 780] width 35 height 35
checkbox input "true"
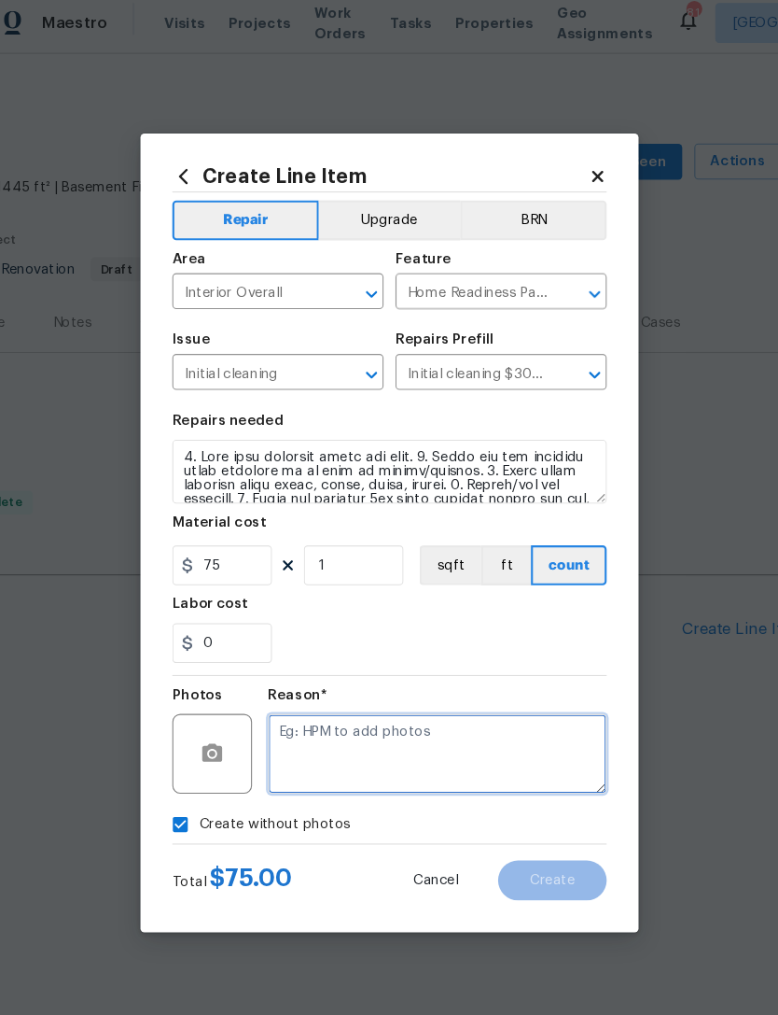
click at [356, 700] on textarea at bounding box center [433, 714] width 317 height 75
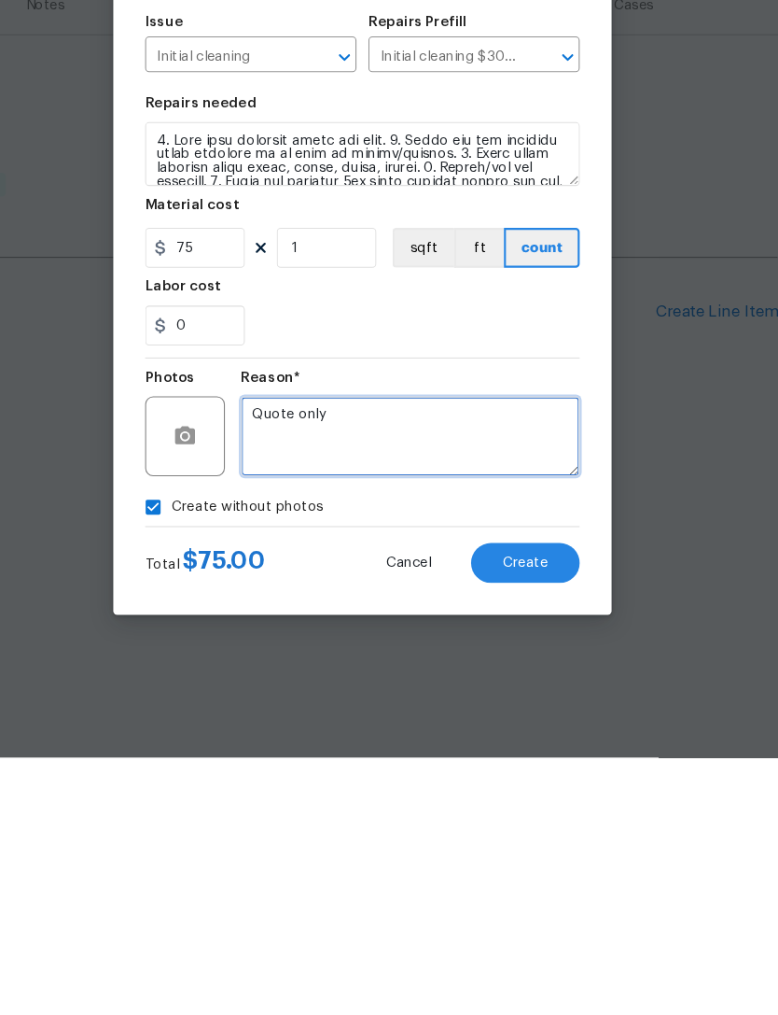
type textarea "Quote only"
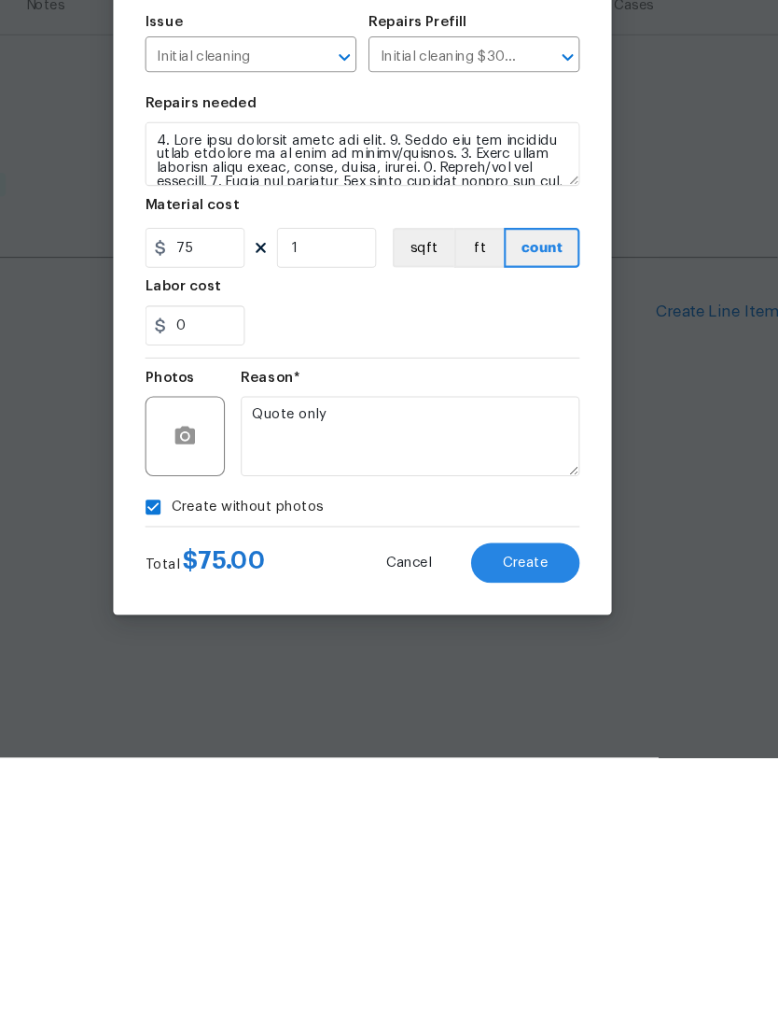
click at [521, 826] on span "Create" at bounding box center [542, 833] width 42 height 14
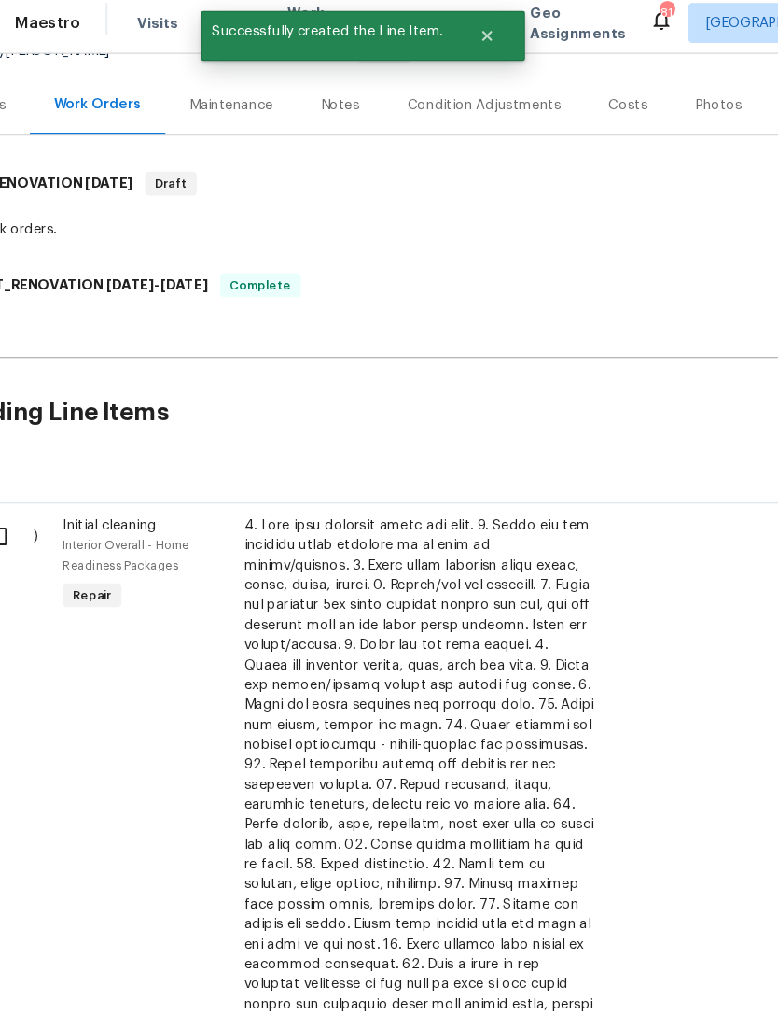
scroll to position [203, 0]
click at [28, 501] on input "checkbox" at bounding box center [54, 510] width 53 height 39
checkbox input "true"
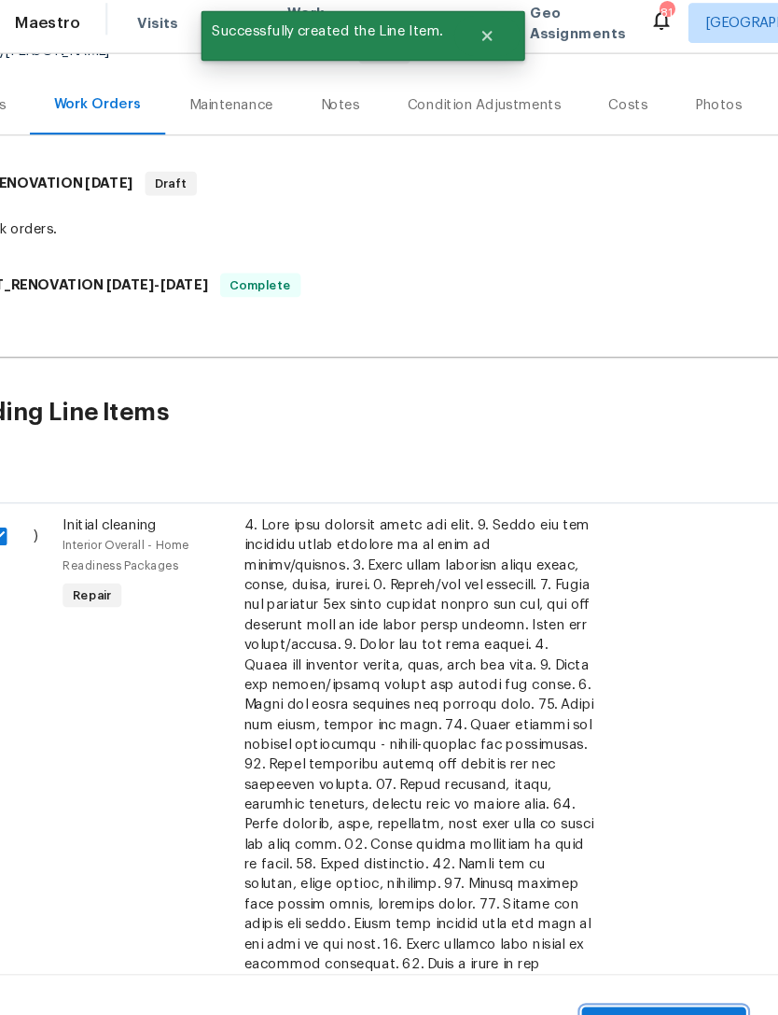
click at [629, 961] on span "Create Work Order" at bounding box center [672, 968] width 124 height 23
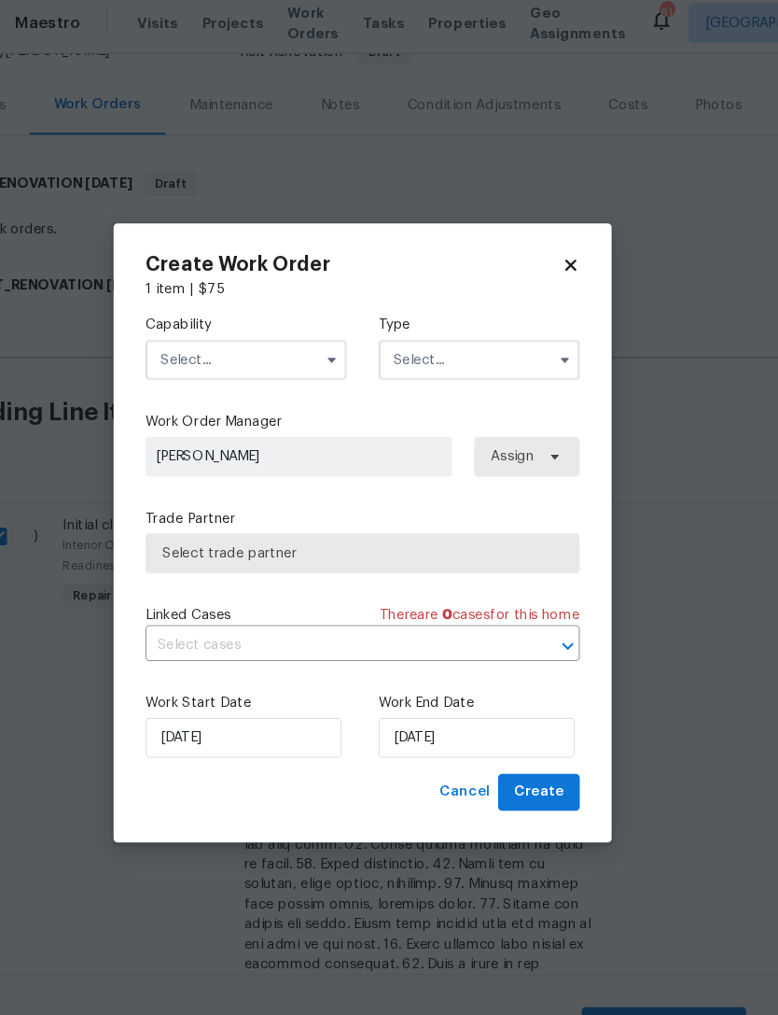
click at [235, 344] on input "text" at bounding box center [280, 345] width 189 height 37
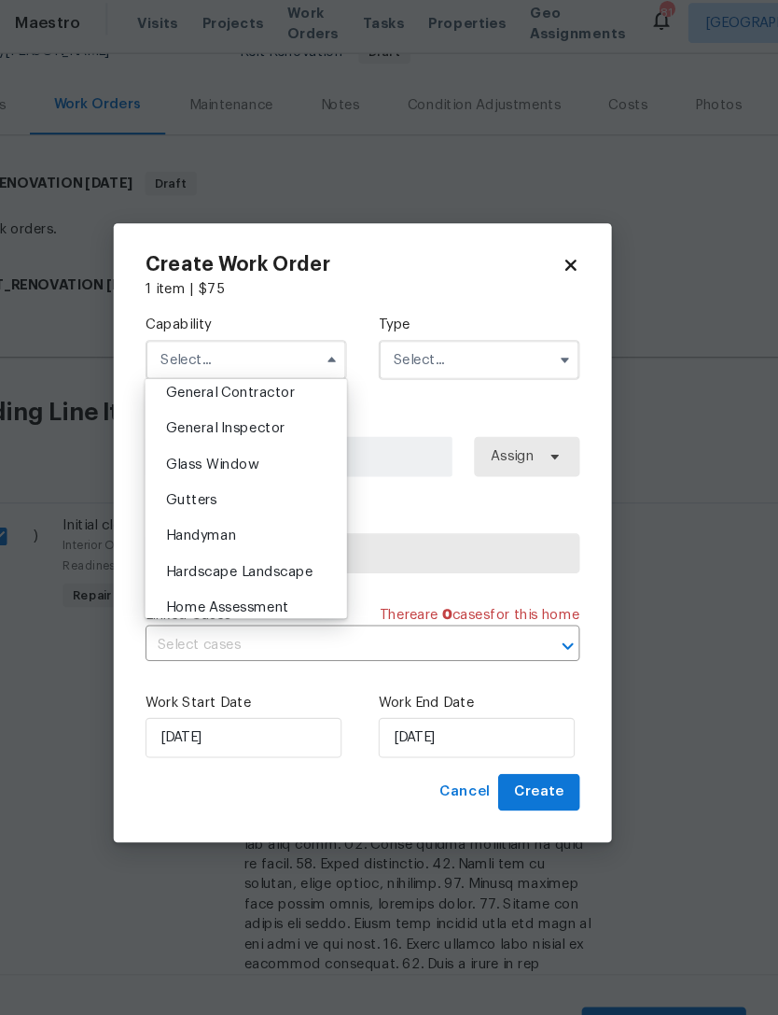
scroll to position [946, 0]
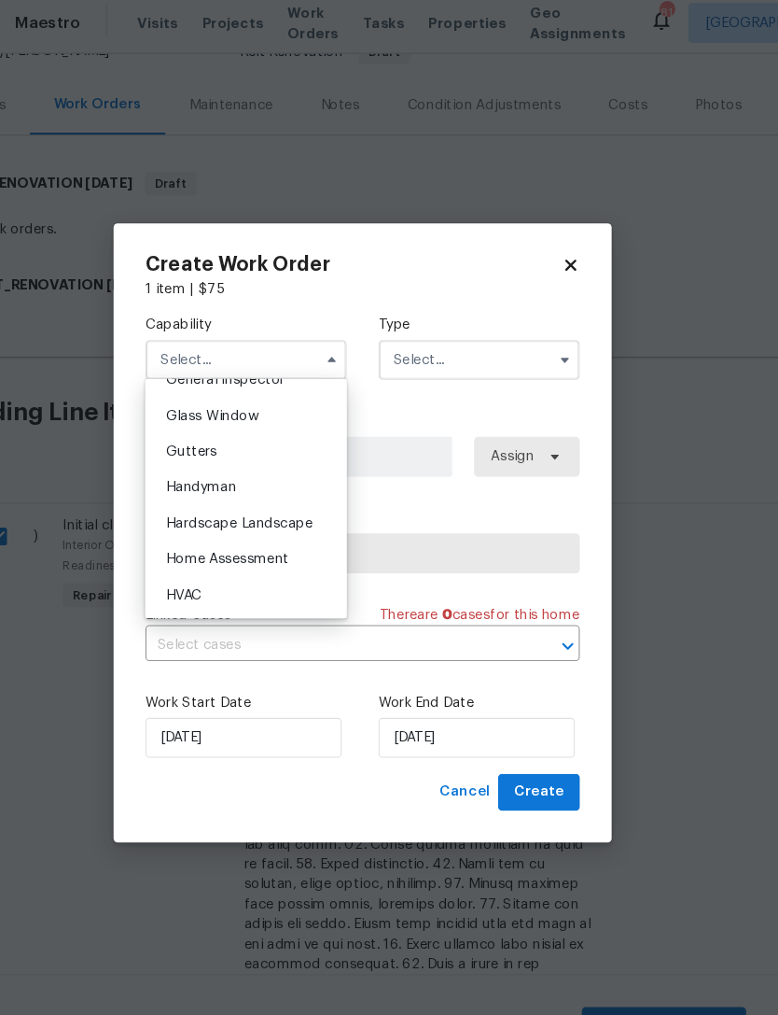
click at [245, 455] on div "Handyman" at bounding box center [279, 465] width 179 height 34
type input "Handyman"
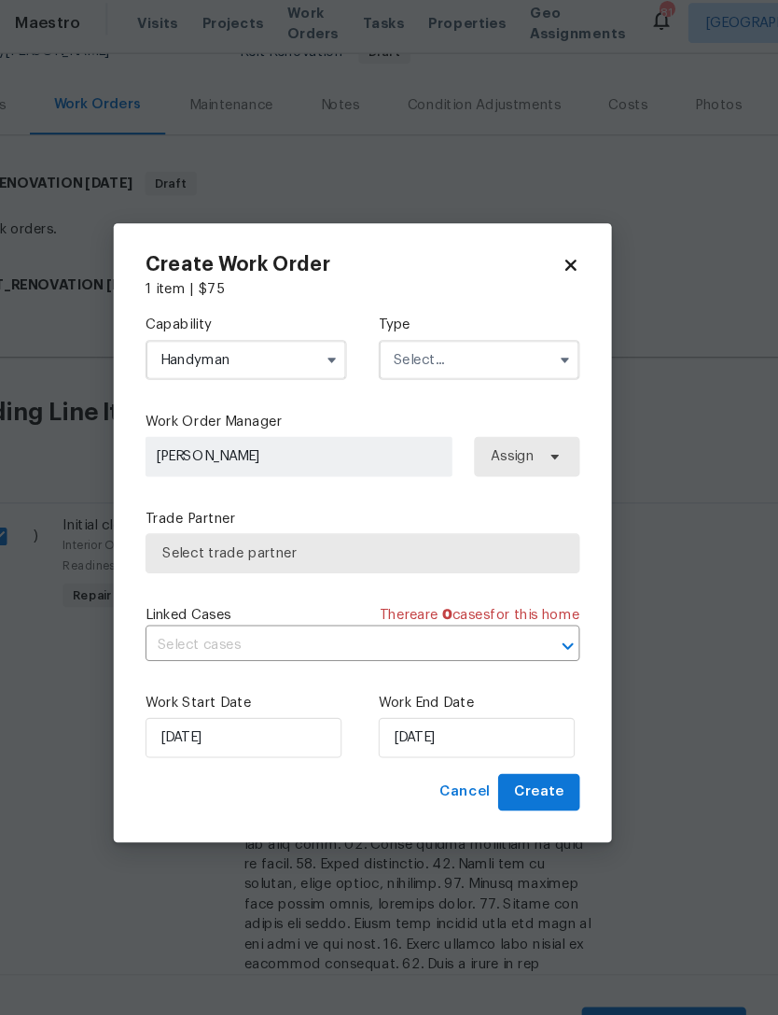
click at [452, 334] on input "text" at bounding box center [498, 345] width 189 height 37
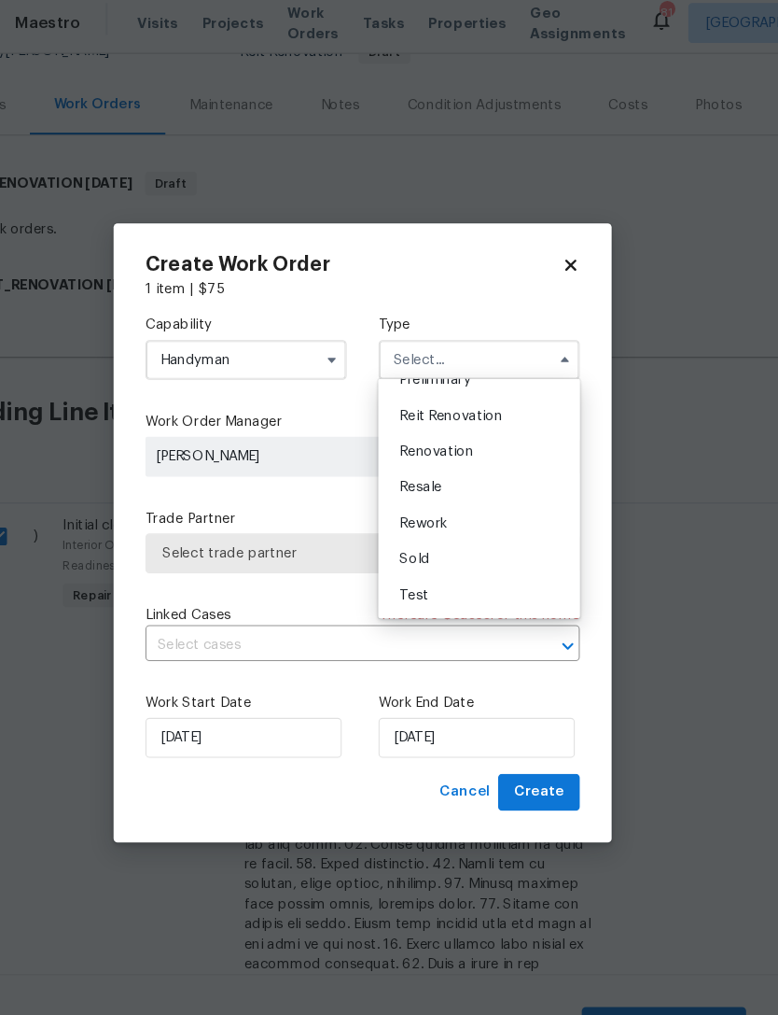
scroll to position [424, 0]
click at [487, 396] on div "Reit Renovation" at bounding box center [498, 398] width 179 height 34
type input "Reit Renovation"
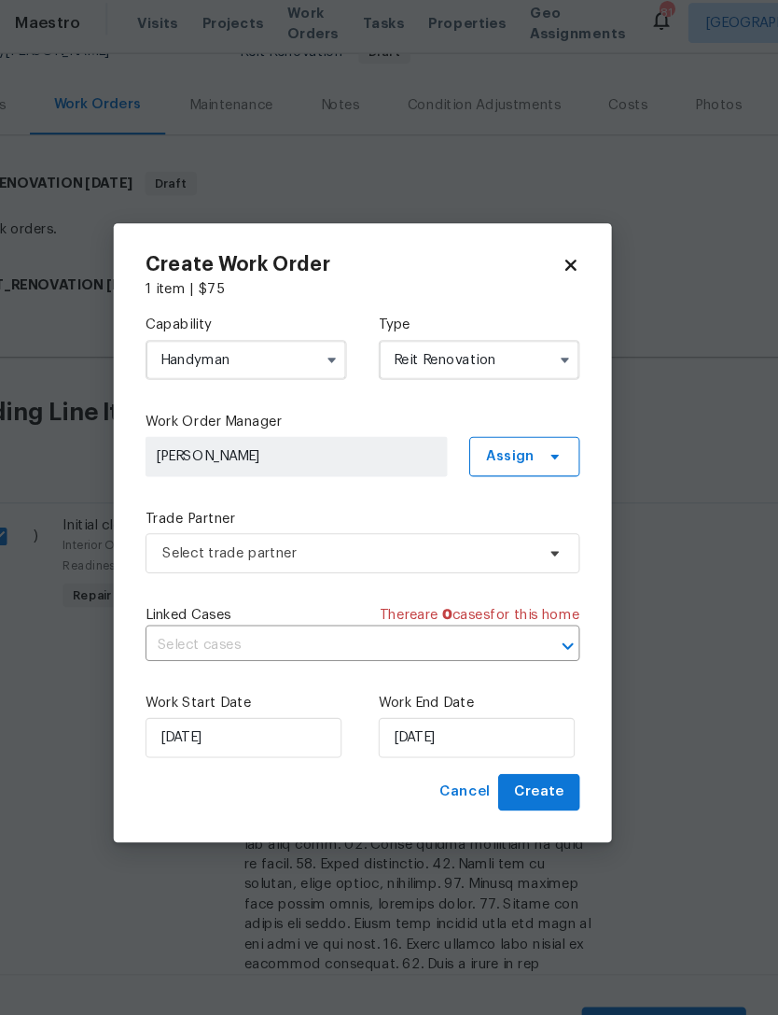
scroll to position [0, 0]
click at [385, 517] on span "Select trade partner" at bounding box center [376, 526] width 348 height 19
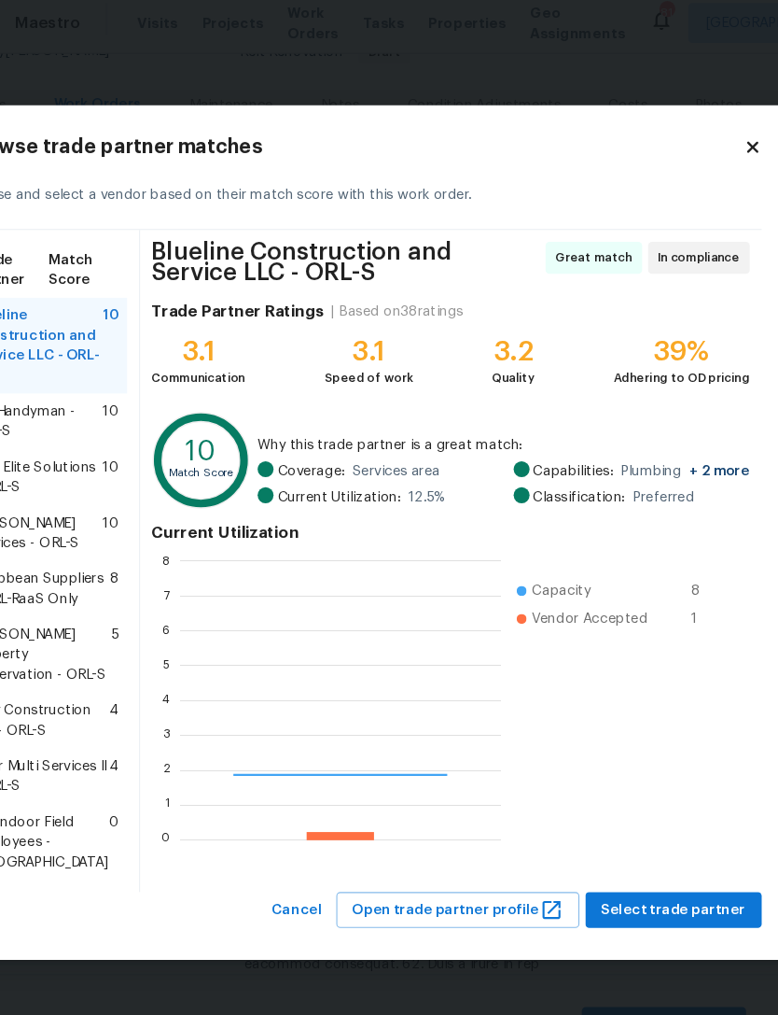
scroll to position [261, 301]
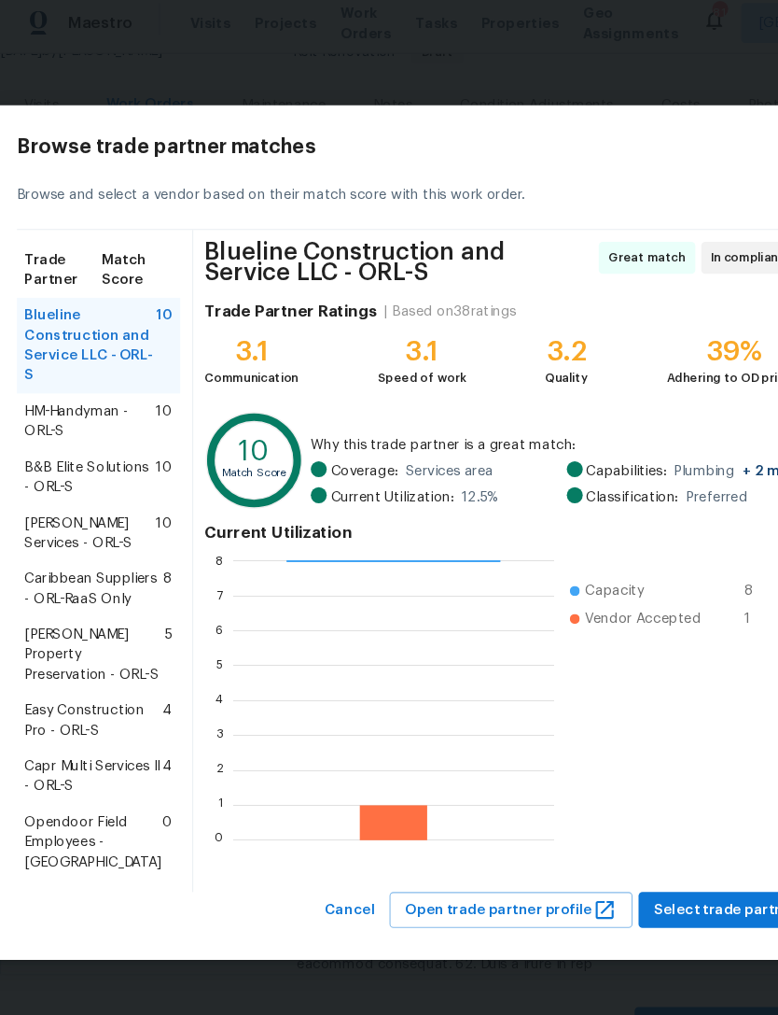
click at [66, 547] on span "Caribbean Suppliers - ORL-RaaS Only" at bounding box center [88, 559] width 130 height 37
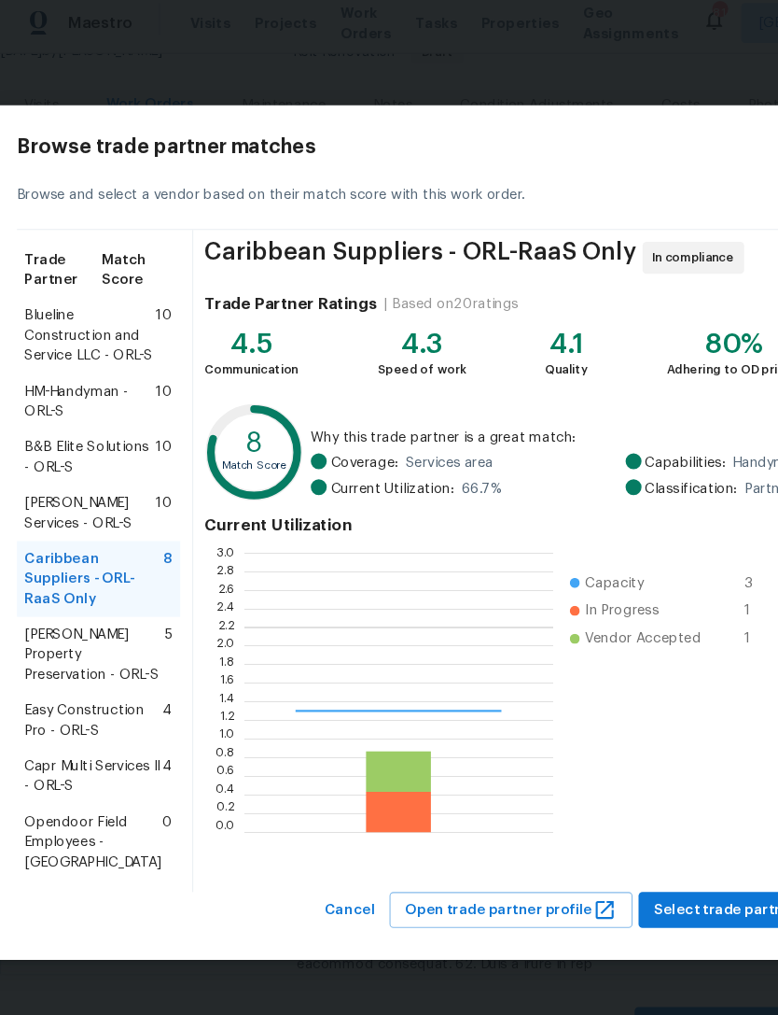
scroll to position [261, 289]
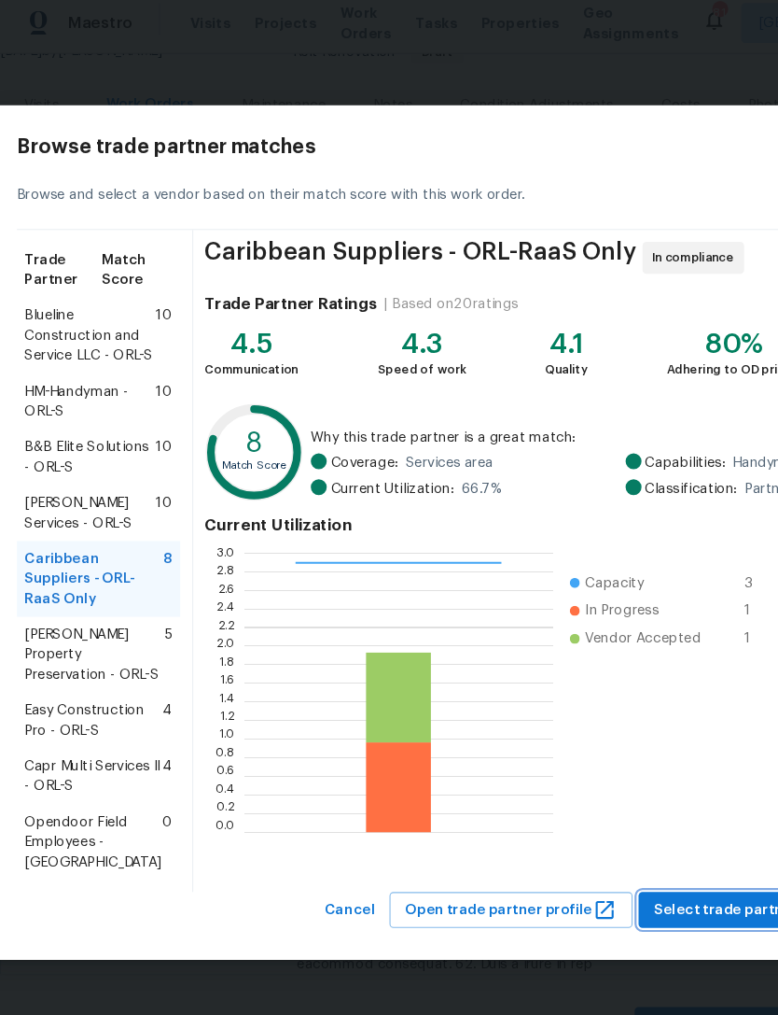
click at [680, 873] on span "Select trade partner" at bounding box center [680, 860] width 135 height 23
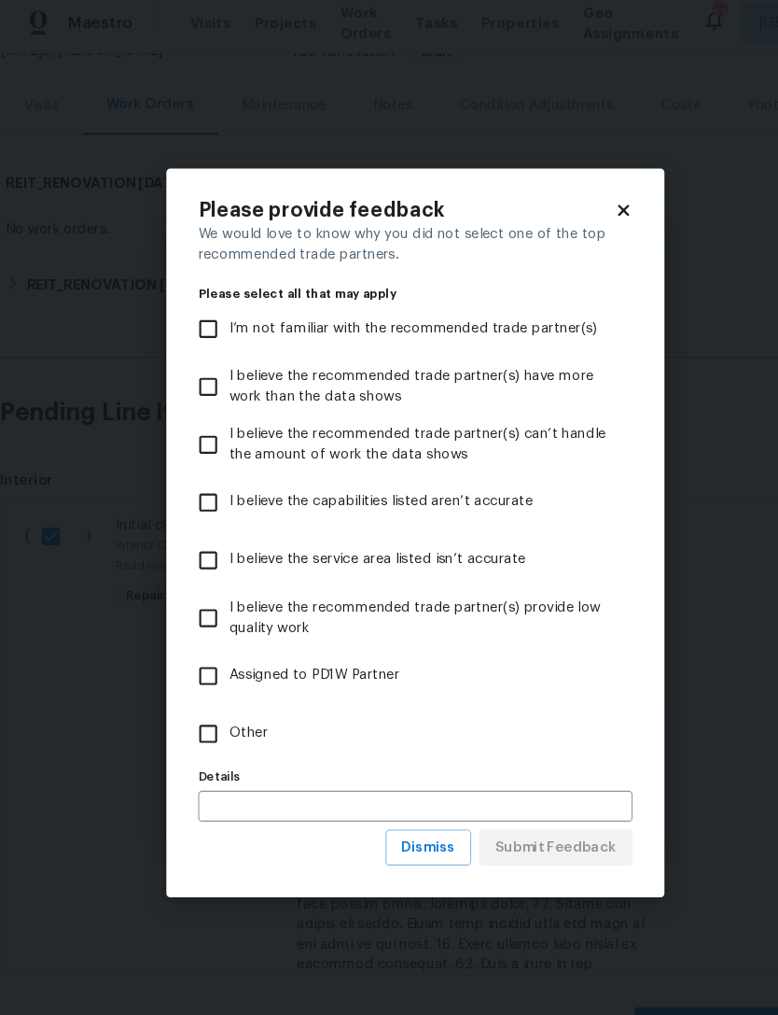
click at [193, 580] on input "I believe the recommended trade partner(s) provide low quality work" at bounding box center [194, 587] width 39 height 39
checkbox input "true"
click at [550, 798] on span "Submit Feedback" at bounding box center [521, 802] width 114 height 23
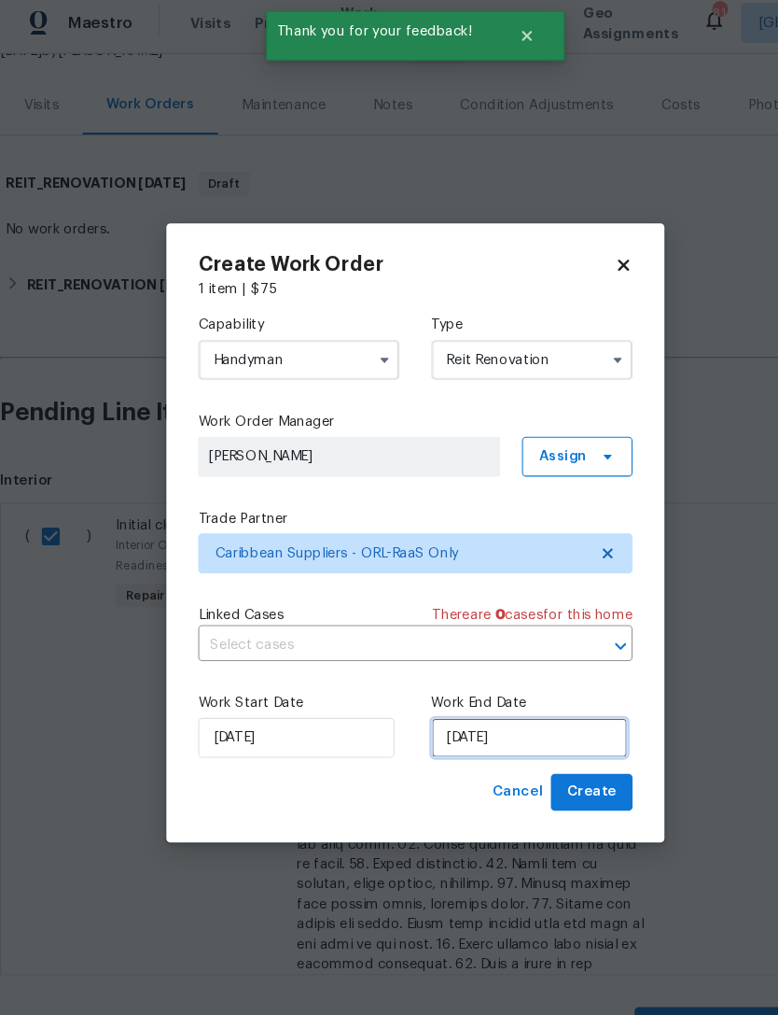
click at [510, 687] on input "[DATE]" at bounding box center [496, 698] width 184 height 37
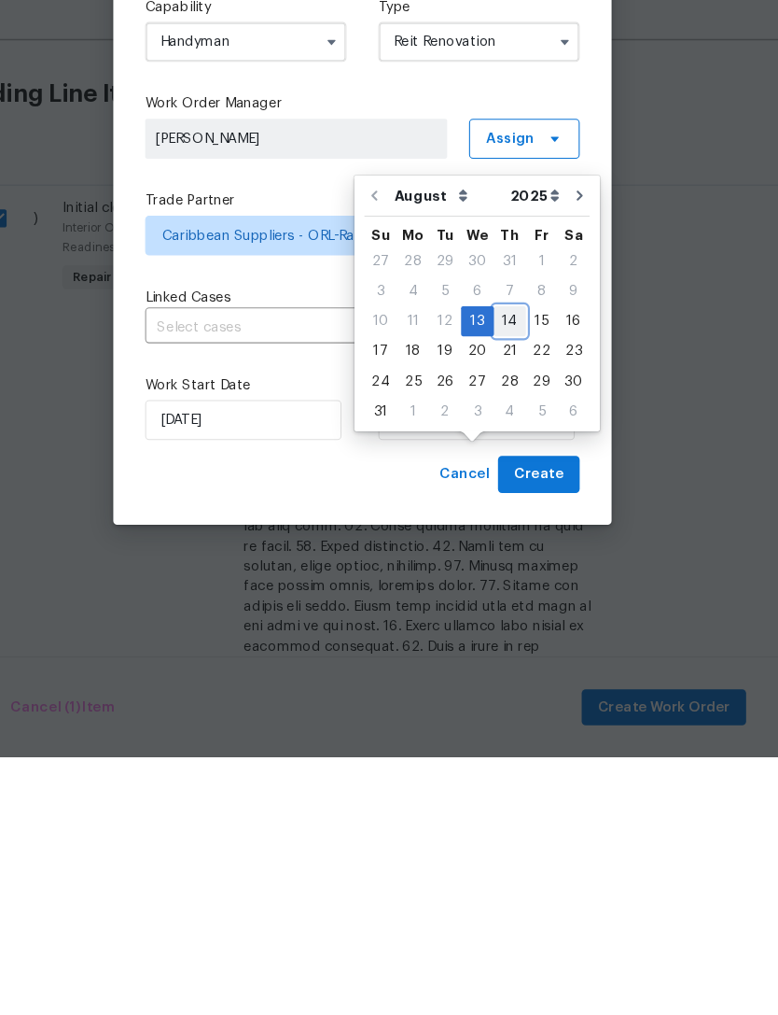
click at [512, 594] on div "14" at bounding box center [527, 607] width 30 height 26
type input "[DATE]"
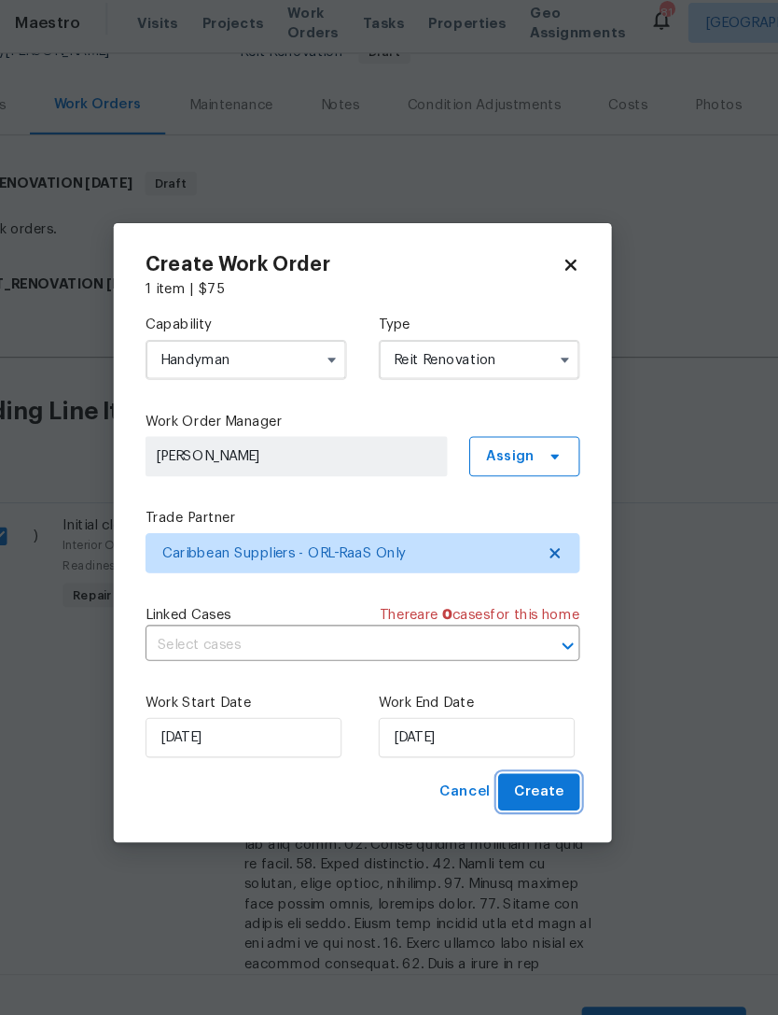
click at [531, 745] on span "Create" at bounding box center [554, 749] width 47 height 23
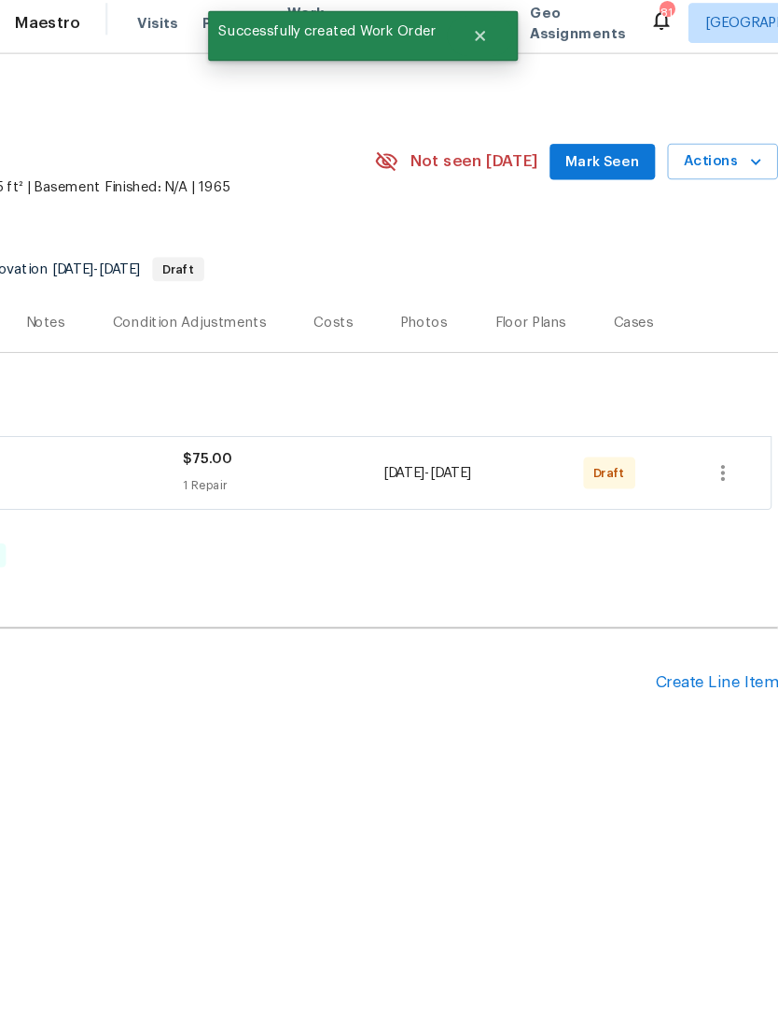
scroll to position [0, 276]
click at [725, 448] on icon "button" at bounding box center [727, 450] width 4 height 15
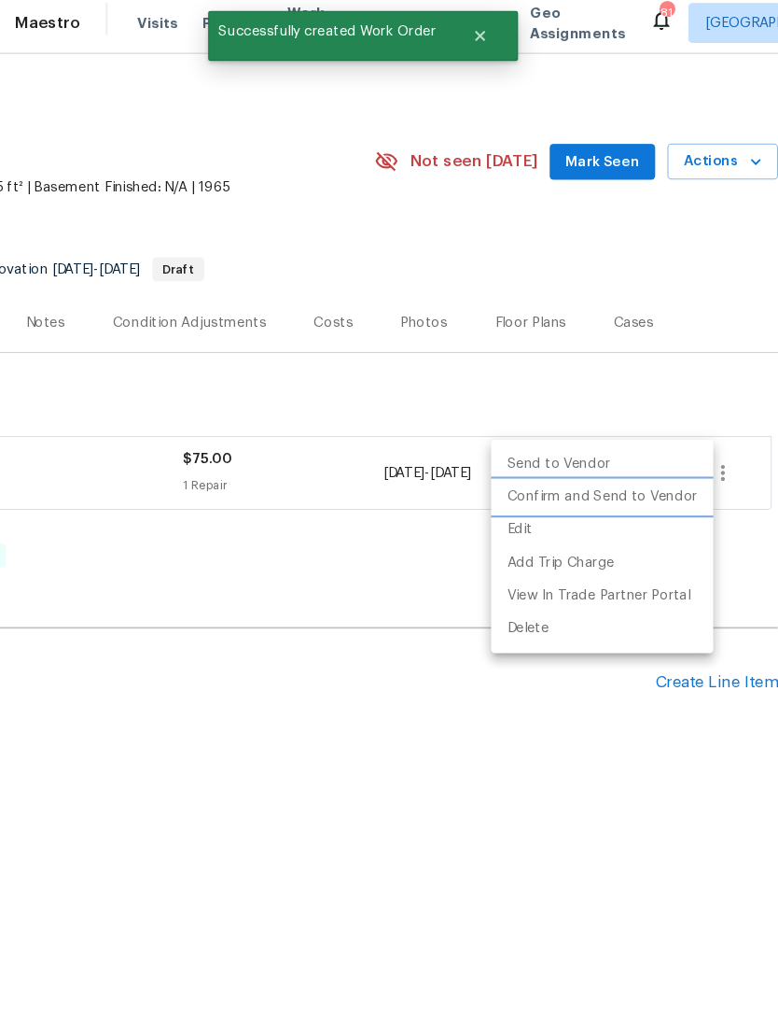
click at [624, 471] on li "Confirm and Send to Vendor" at bounding box center [614, 473] width 208 height 31
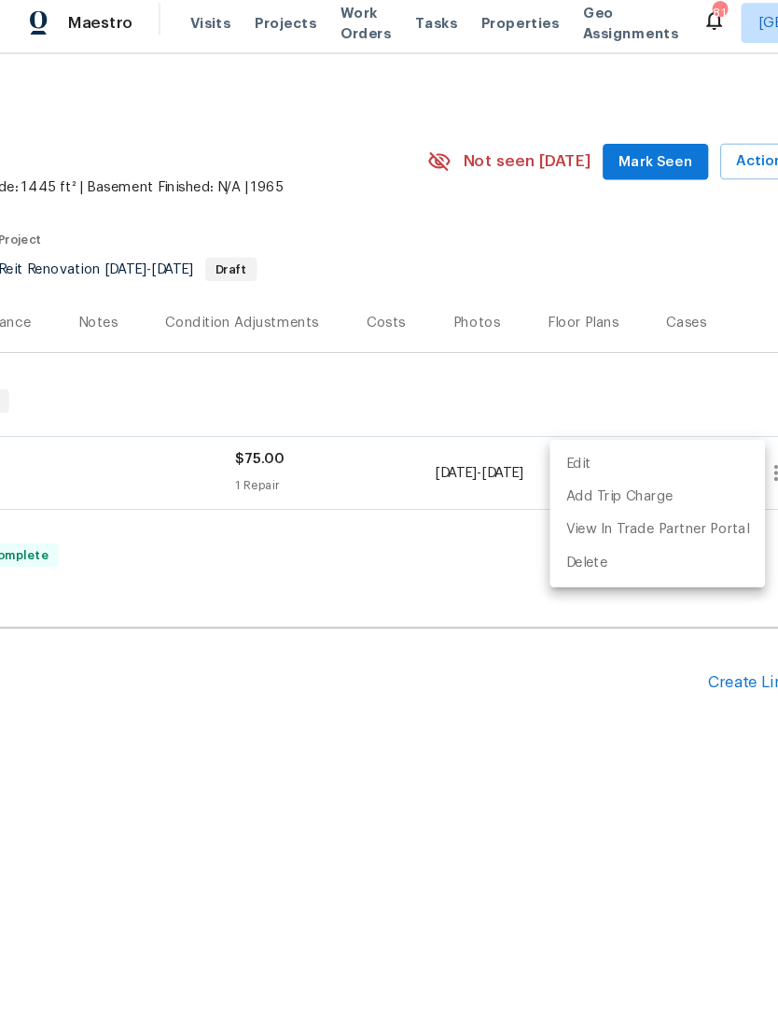
click at [592, 768] on div at bounding box center [389, 507] width 778 height 1015
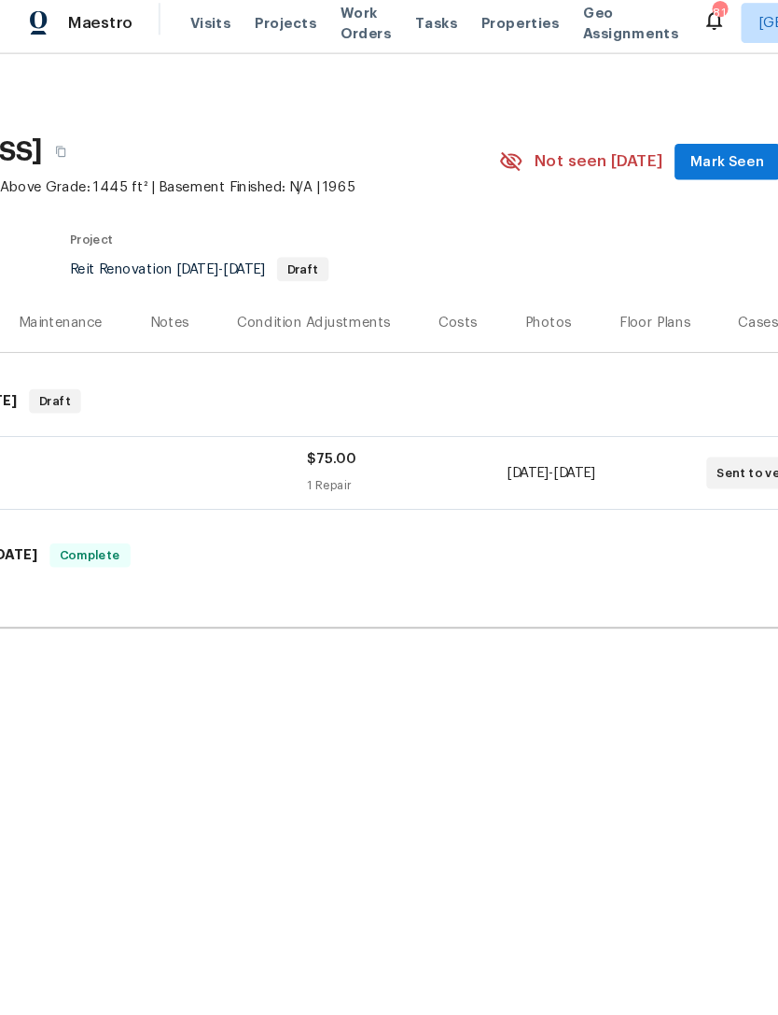
scroll to position [0, 202]
